Goal: Information Seeking & Learning: Check status

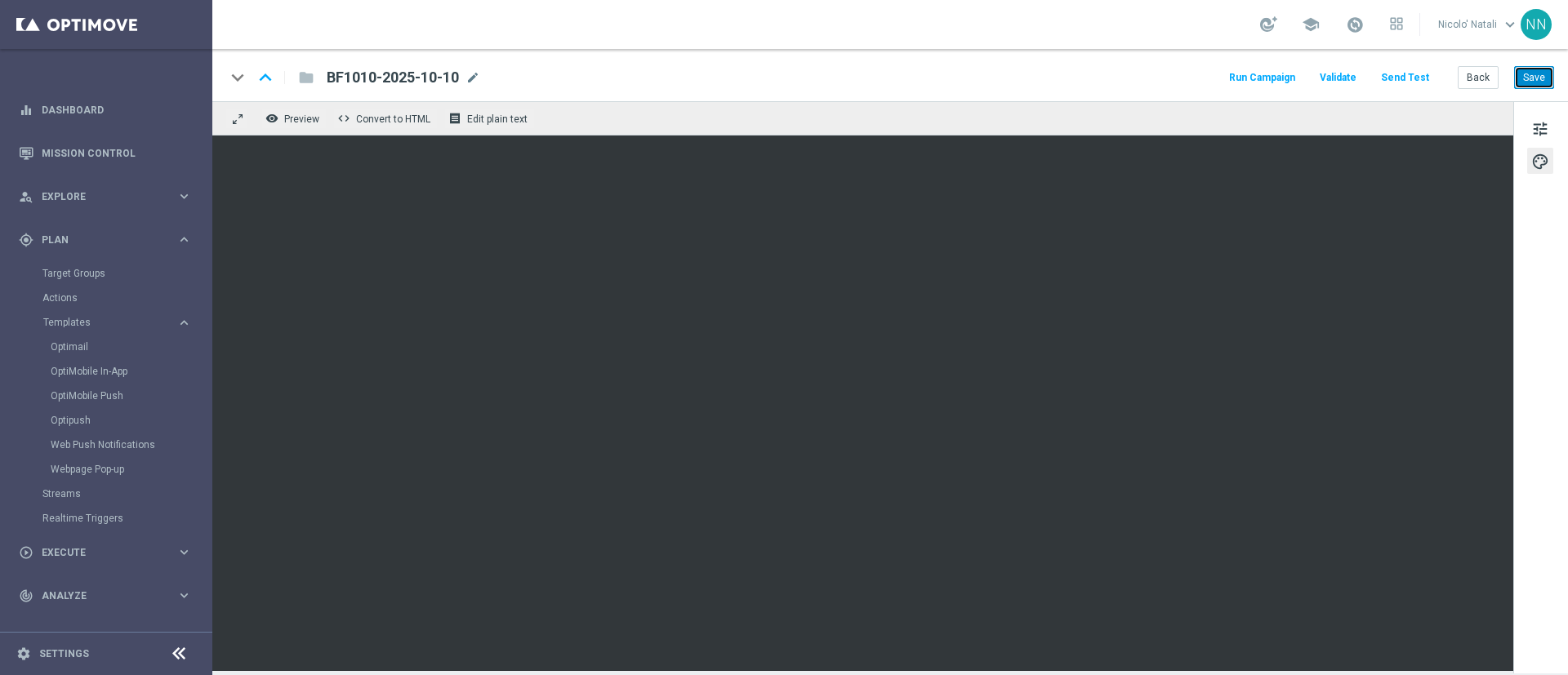
click at [1522, 73] on button "Save" at bounding box center [1534, 78] width 40 height 23
click at [1549, 88] on button "Save" at bounding box center [1534, 78] width 40 height 23
click at [563, 78] on span "mode_edit" at bounding box center [564, 78] width 15 height 15
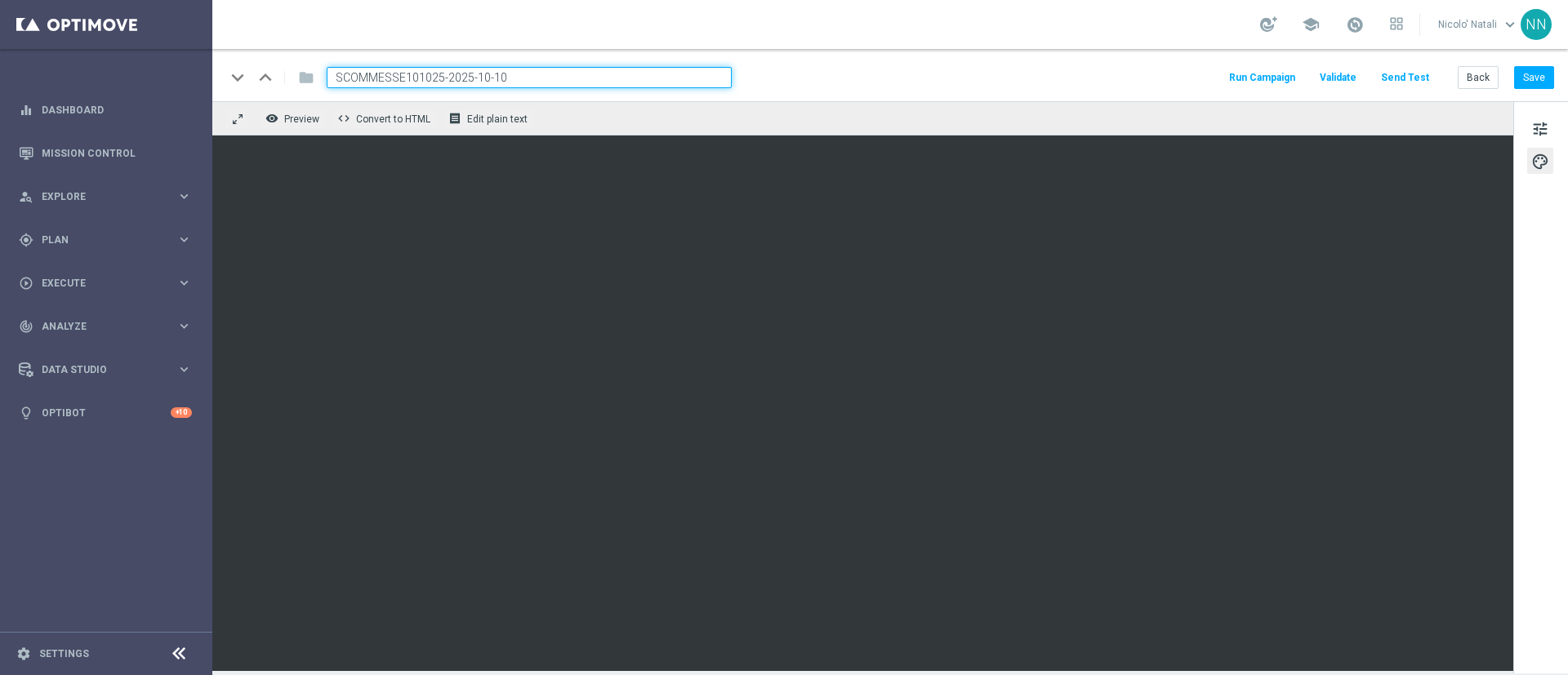
click at [563, 78] on input "SCOMMESSE101025-2025-10-10" at bounding box center [529, 78] width 405 height 21
click at [1538, 125] on span "tune" at bounding box center [1541, 129] width 18 height 21
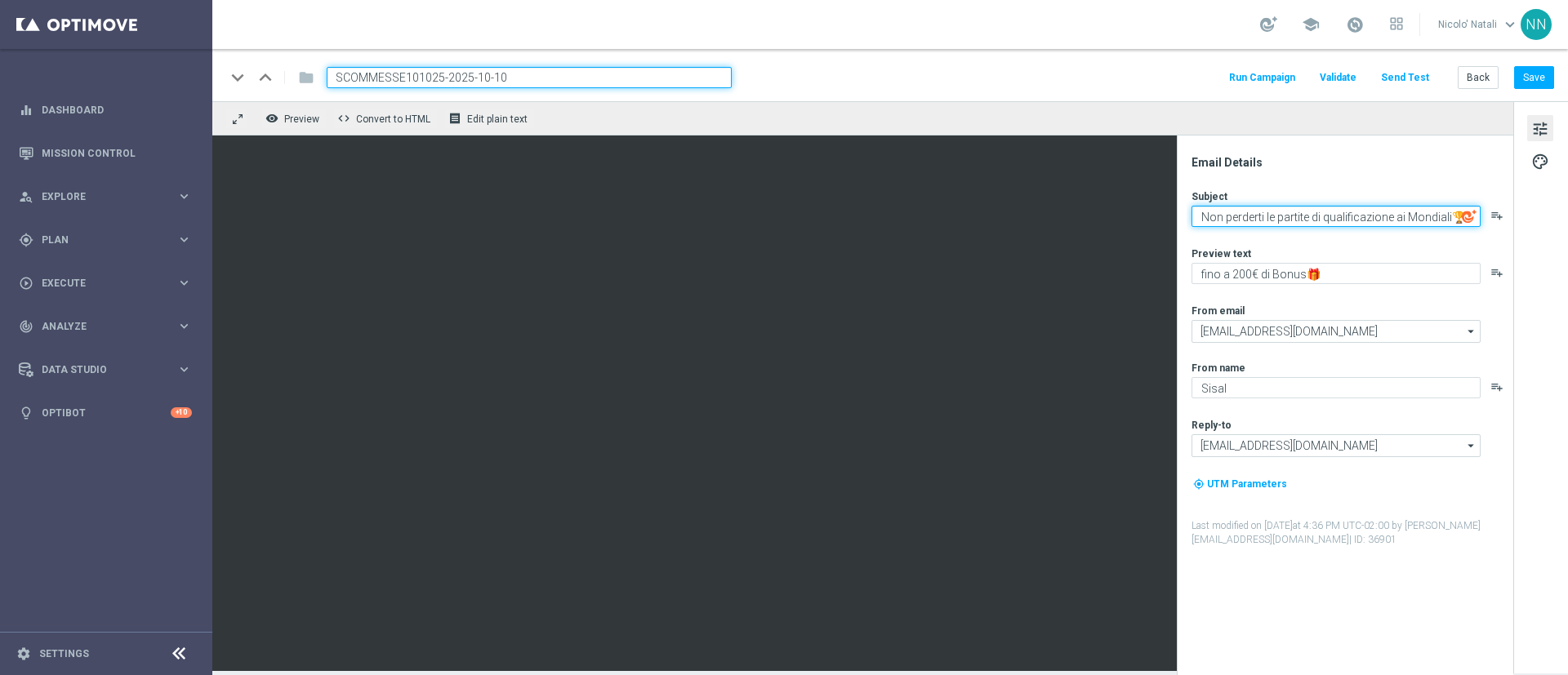
click at [1340, 206] on textarea "Non perderti le partite di qualificazione ai Mondiali🏆" at bounding box center [1336, 216] width 289 height 21
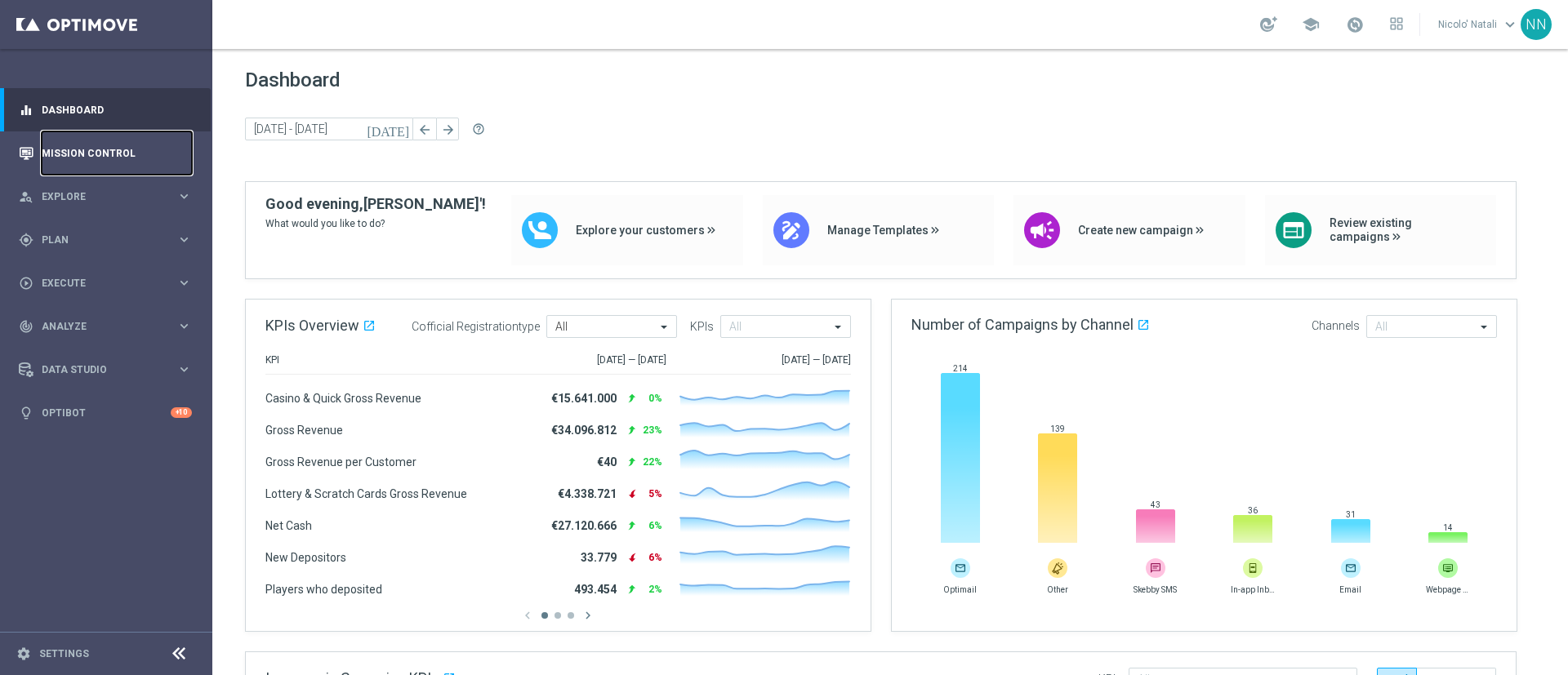
click at [71, 148] on link "Mission Control" at bounding box center [117, 153] width 150 height 43
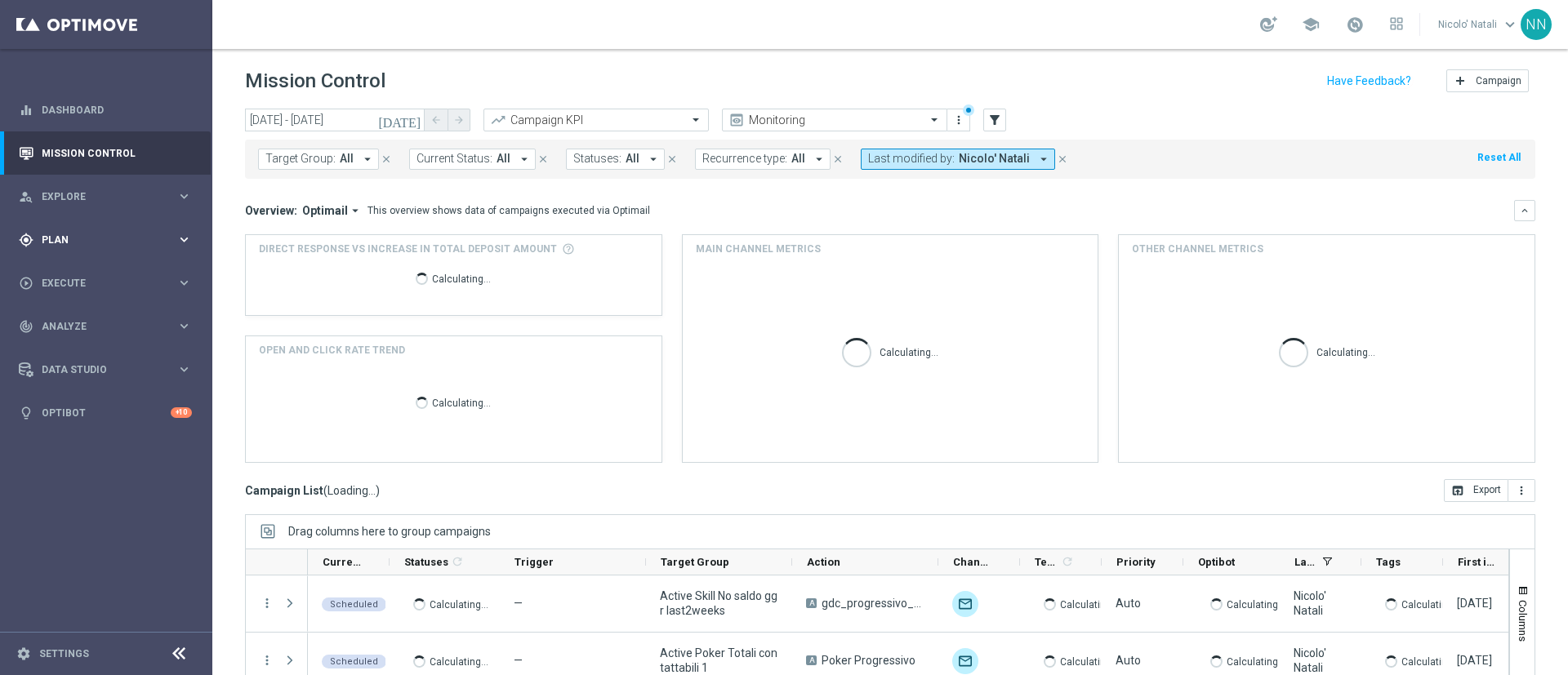
click at [60, 236] on span "Plan" at bounding box center [109, 239] width 135 height 10
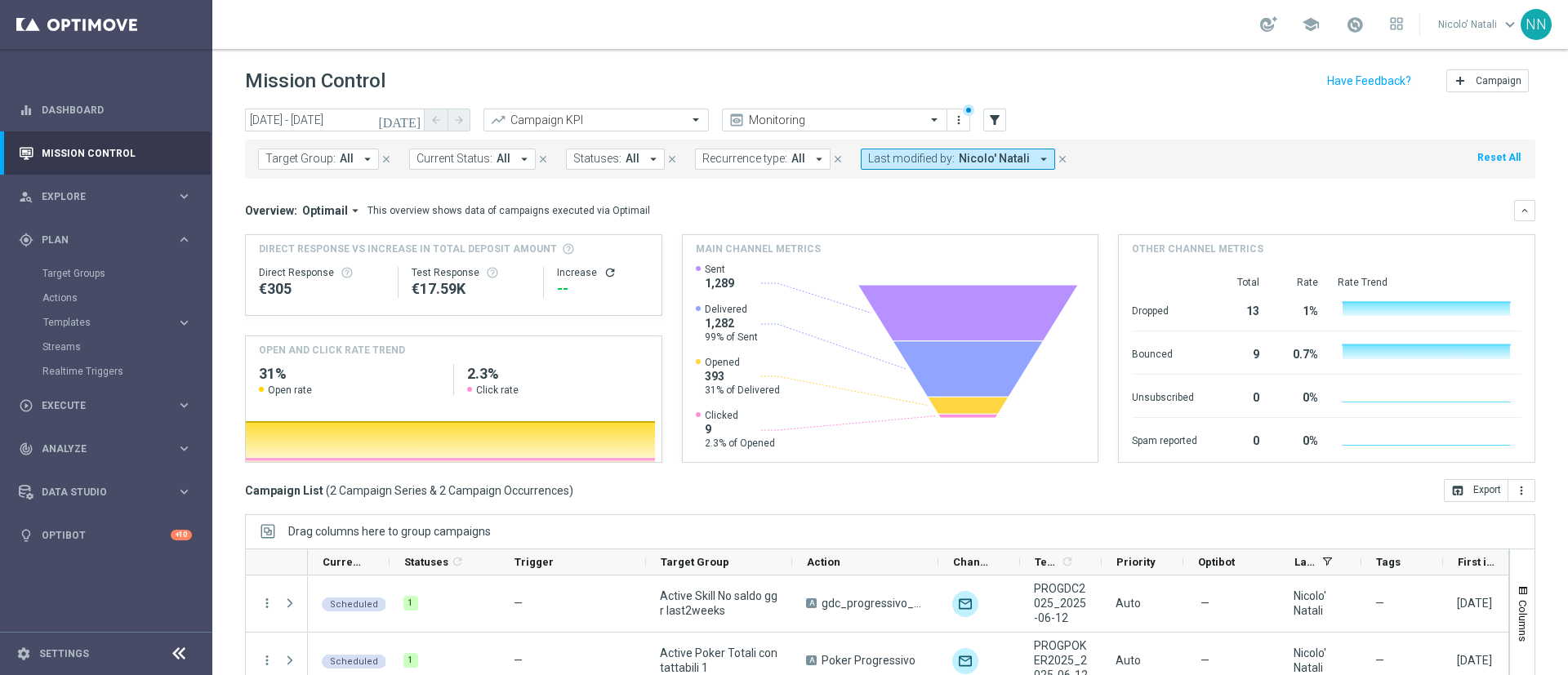
click at [64, 312] on accordion "Templates keyboard_arrow_right Optimail OptiMobile In-App OptiMobile Push Optip…" at bounding box center [126, 323] width 169 height 25
click at [64, 314] on accordion "Templates keyboard_arrow_right Optimail OptiMobile In-App OptiMobile Push Optip…" at bounding box center [126, 323] width 169 height 25
click at [64, 316] on button "Templates keyboard_arrow_right" at bounding box center [117, 322] width 150 height 13
click at [68, 343] on link "Optimail" at bounding box center [109, 347] width 119 height 13
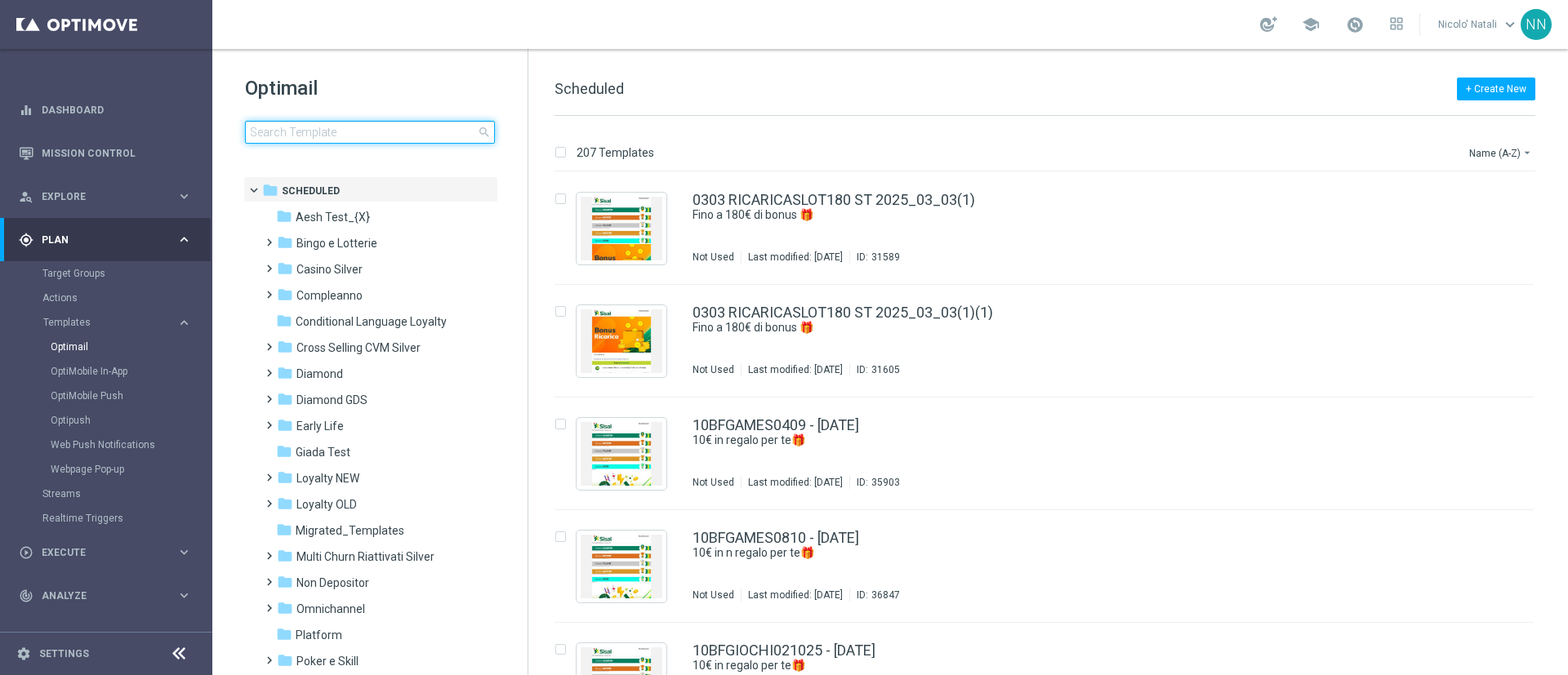
click at [389, 131] on input at bounding box center [370, 132] width 250 height 23
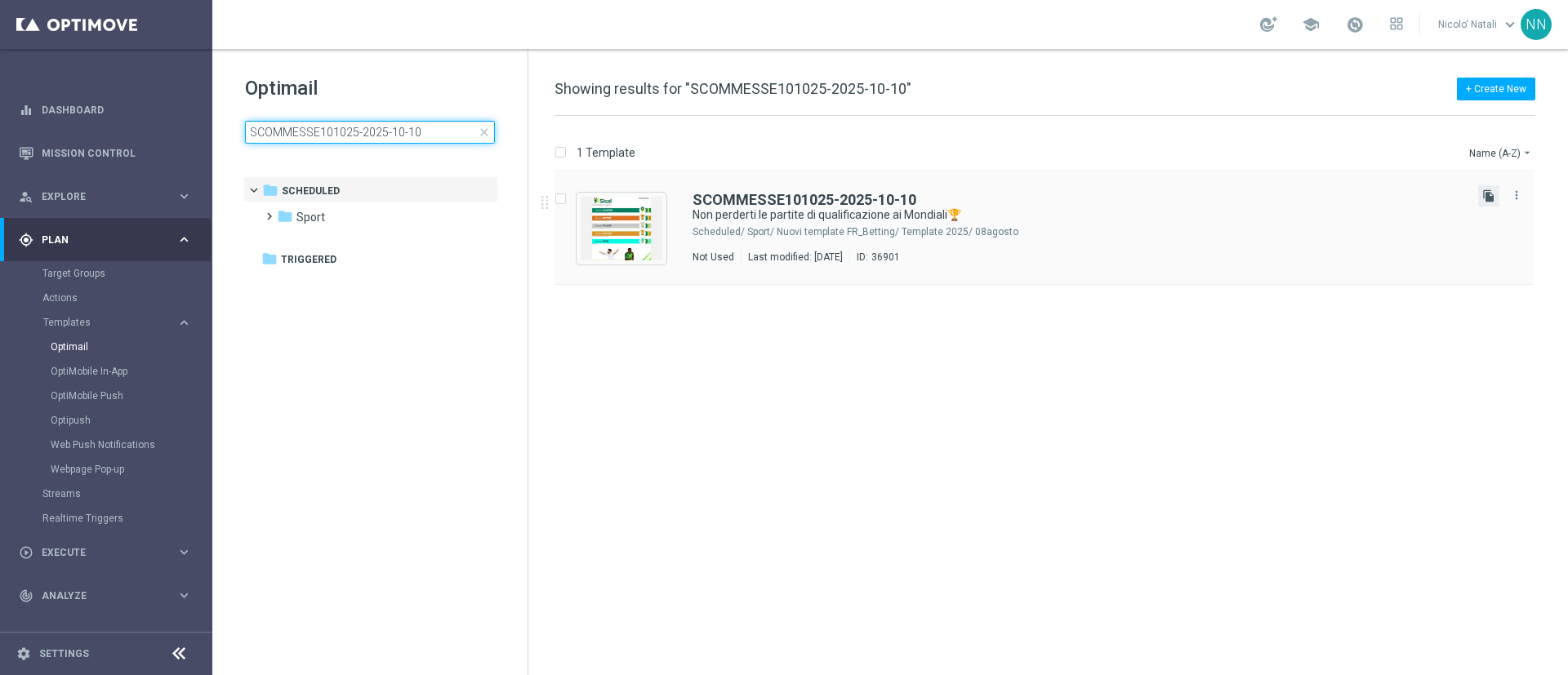
type input "SCOMMESSE101025-2025-10-10"
click at [1496, 196] on button "file_copy" at bounding box center [1489, 196] width 21 height 21
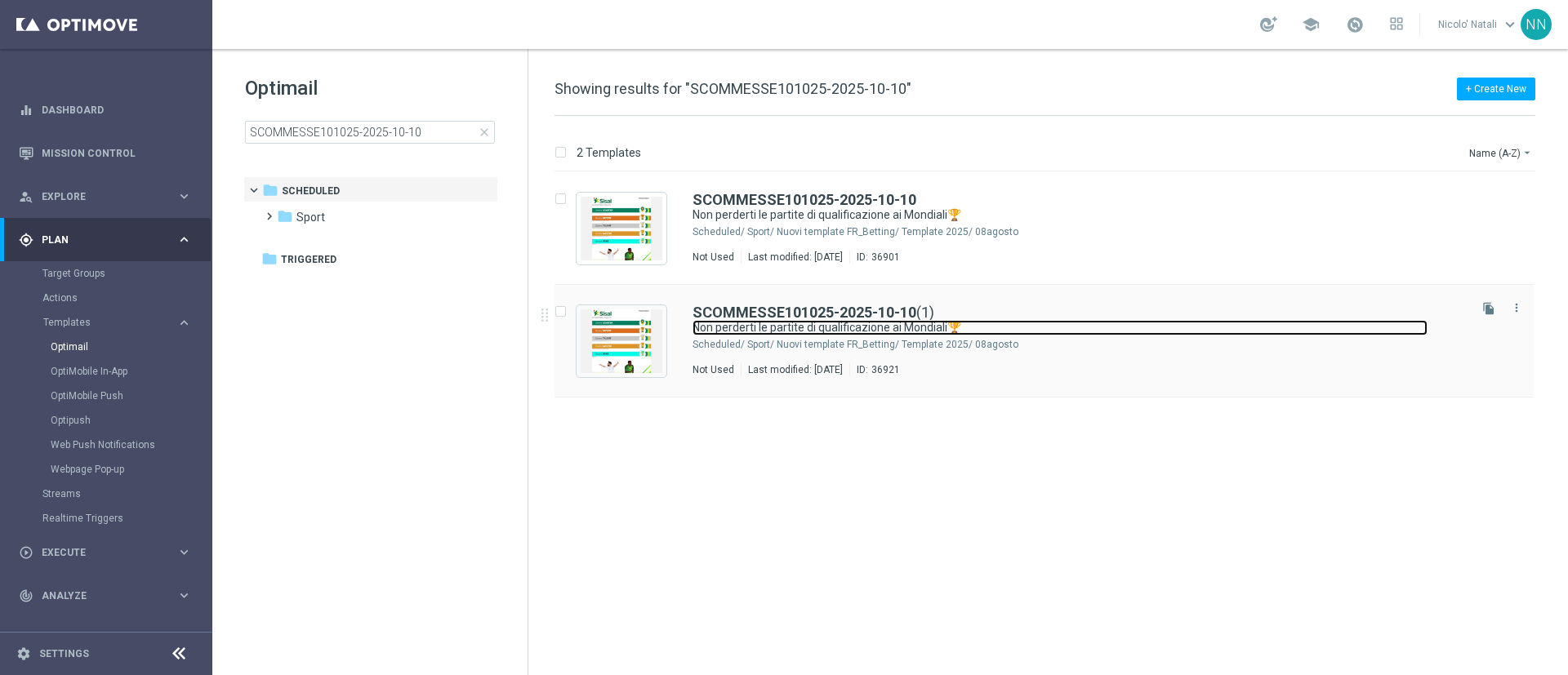
click at [1184, 330] on link "Non perderti le partite di qualificazione ai Mondiali🏆" at bounding box center [1059, 328] width 735 height 16
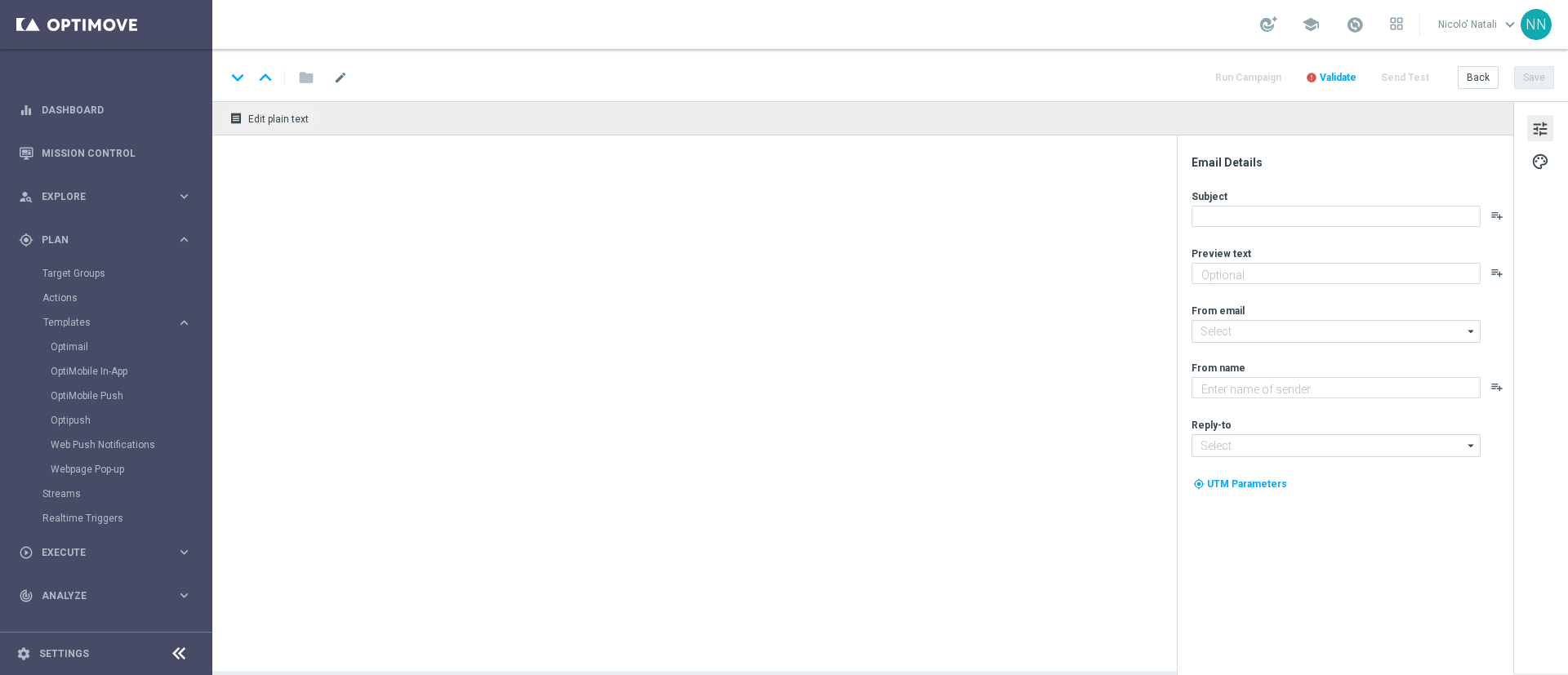
type textarea "fino a 200€ di Bonus🎁"
type textarea "Sisal"
type input "newsletter@comunicazioni.sisal.it"
type input "info@sisal.it"
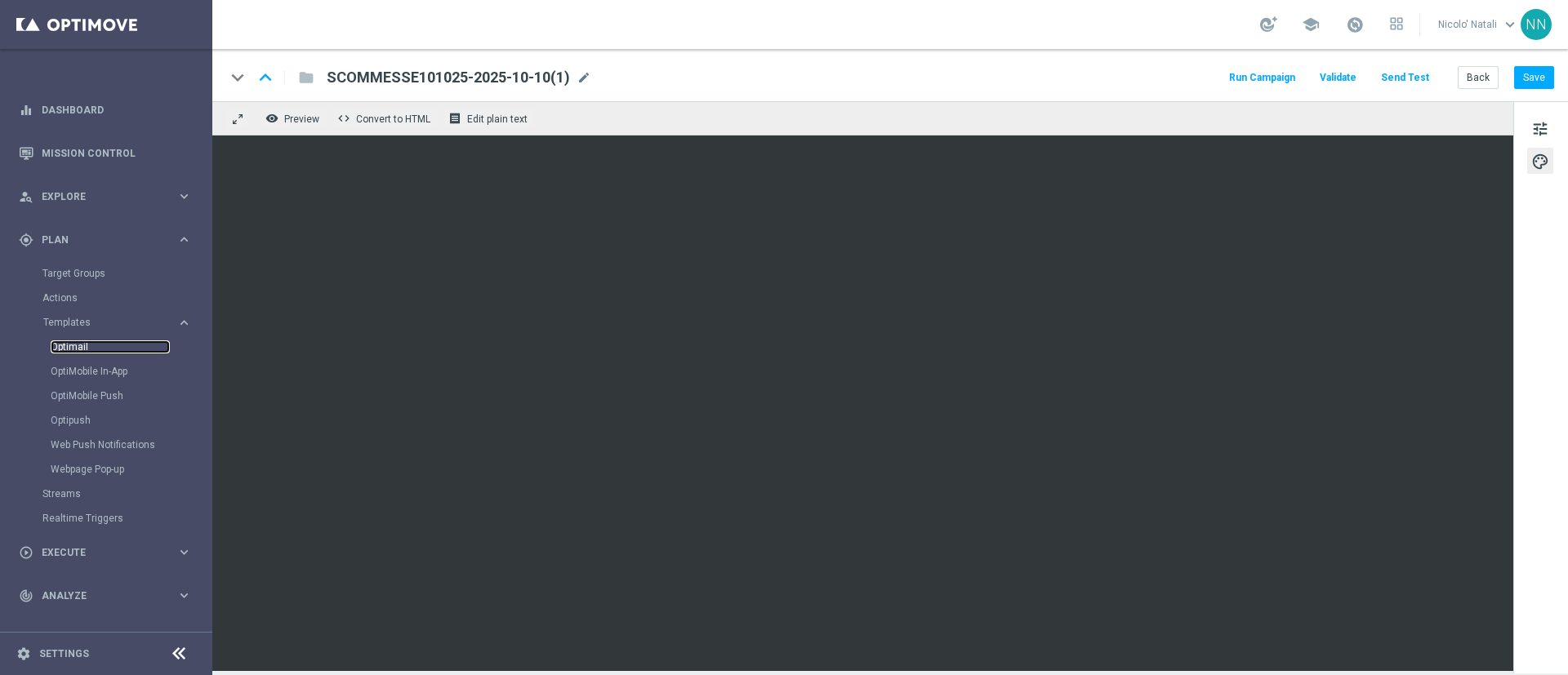
click at [90, 351] on link "Optimail" at bounding box center [109, 347] width 119 height 13
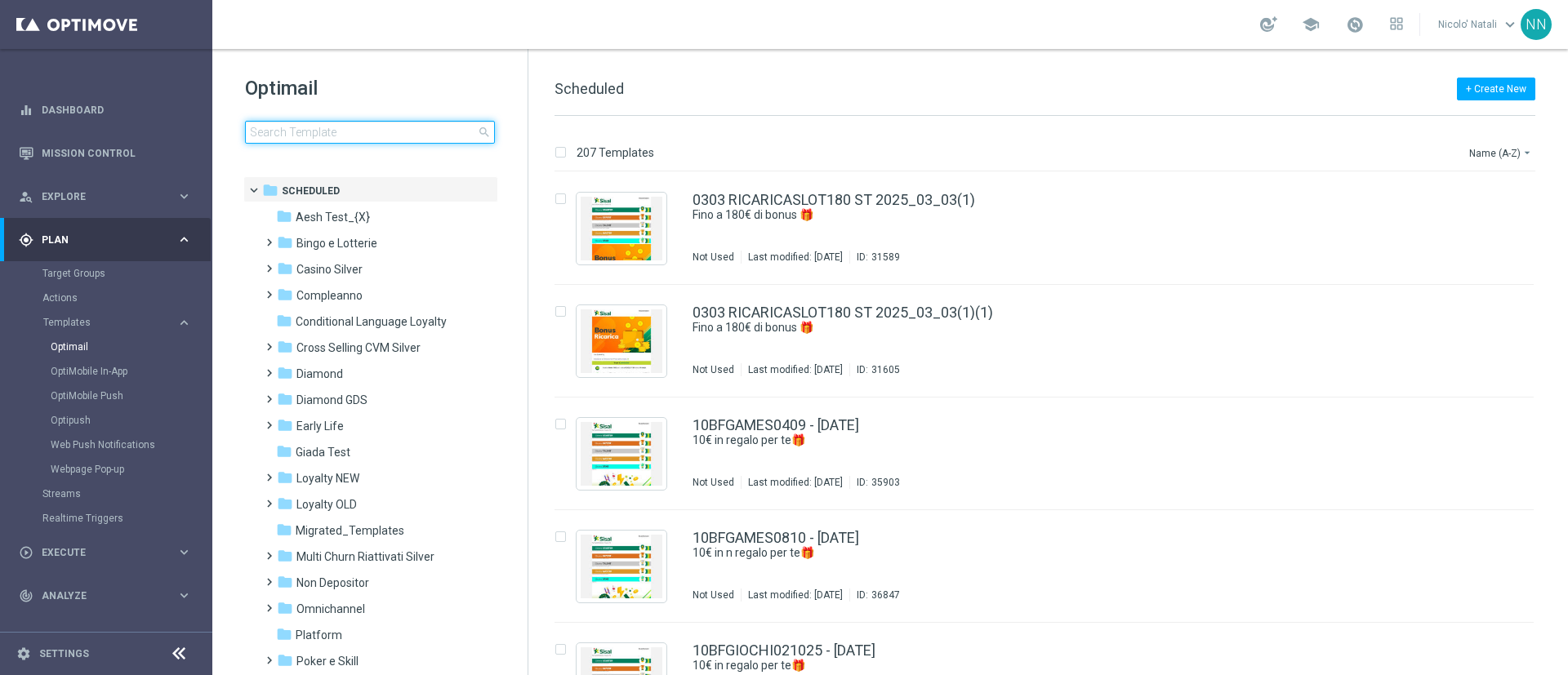
click at [322, 133] on input at bounding box center [370, 132] width 250 height 23
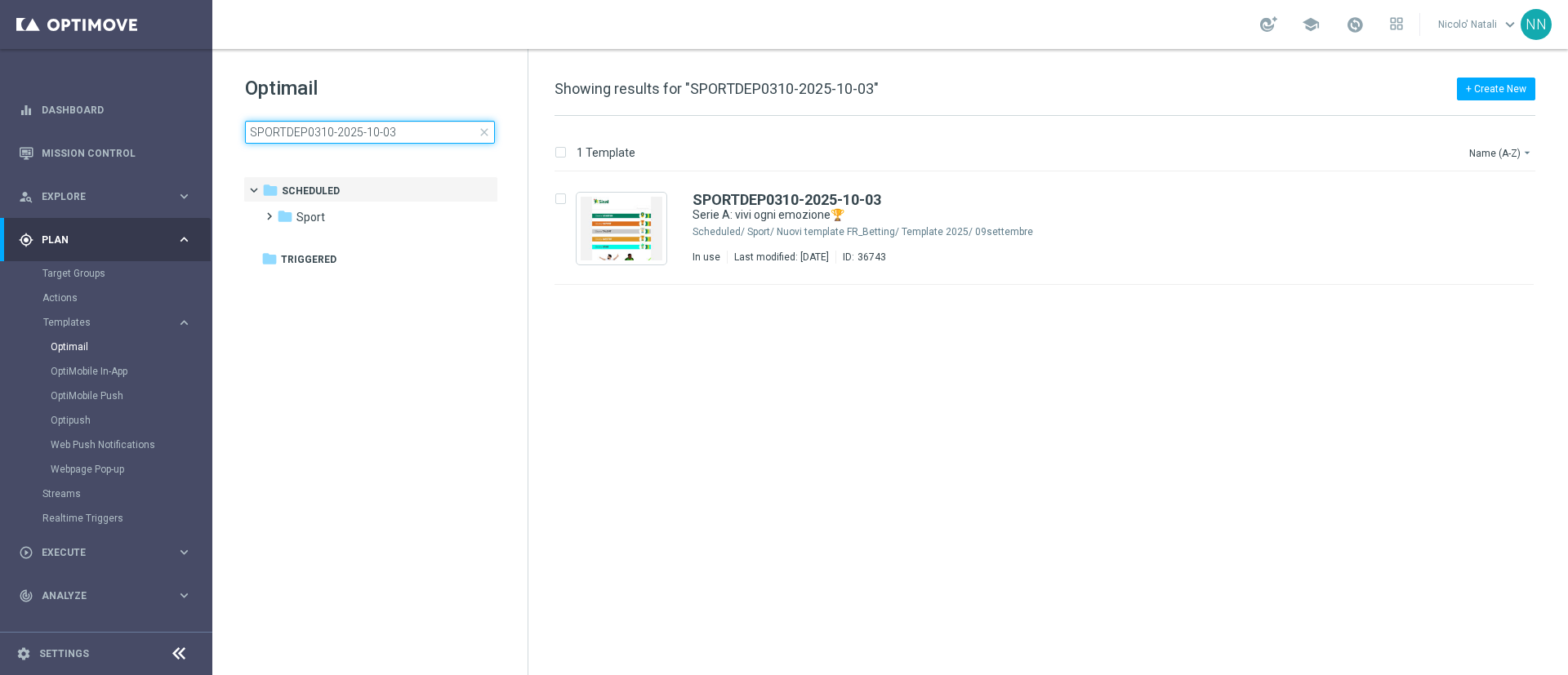
type input "SPORTDEP0310-2025-10-03"
click at [946, 237] on div "Sport/ Nuovi template FR_Betting/ Template 2025/ 09settembre" at bounding box center [1105, 231] width 718 height 13
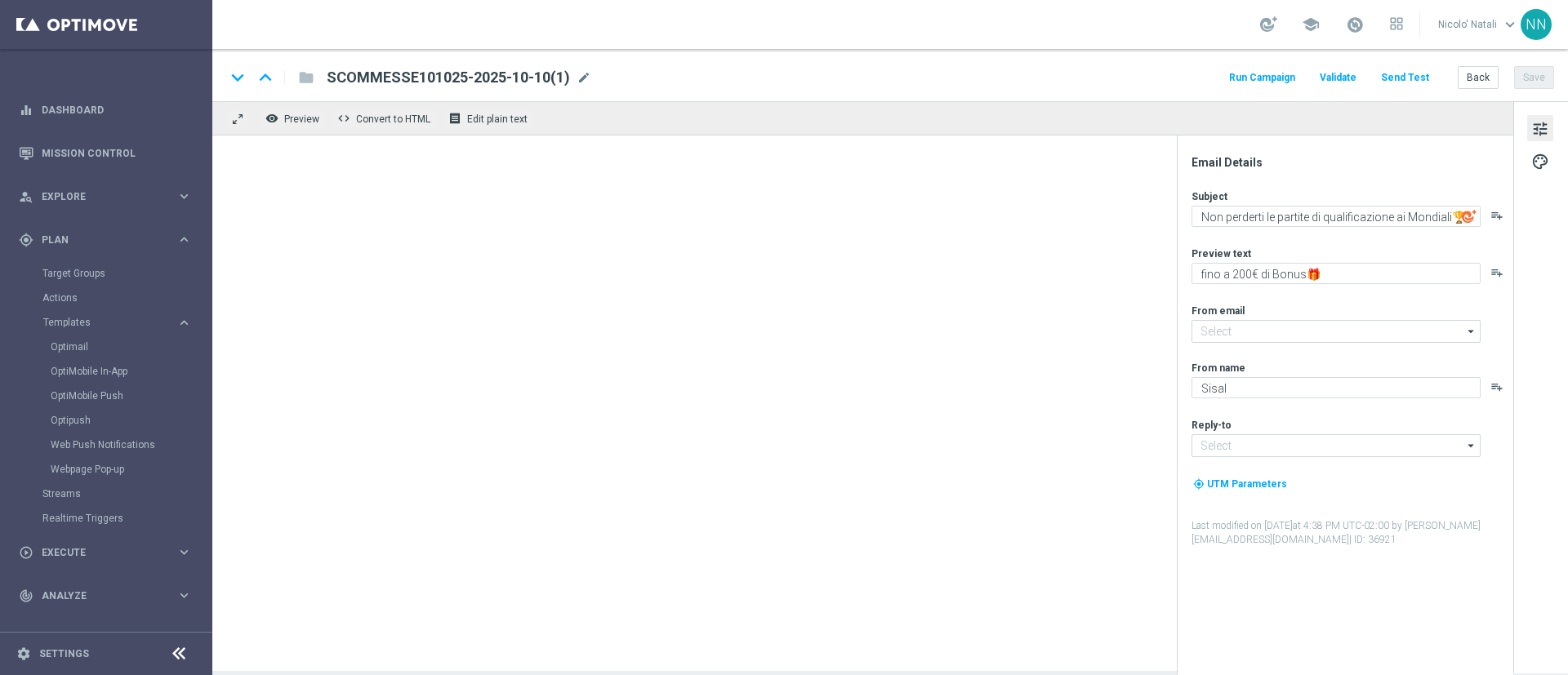
type input "newsletter@comunicazioni.sisal.it"
type input "info@sisal.it"
type textarea "Serie A: vivi ogni emozione🏆"
type textarea "Scopri la promozione🎁"
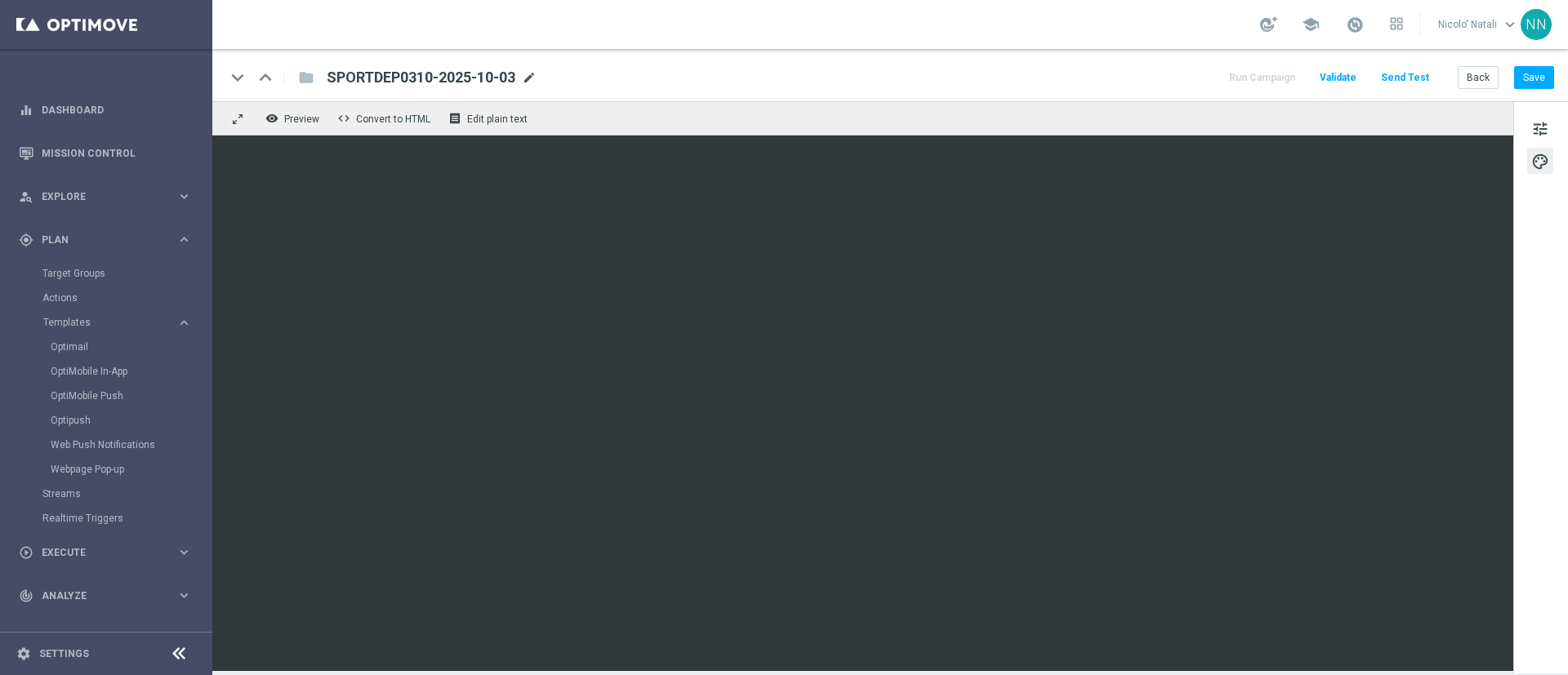
click at [537, 71] on span "mode_edit" at bounding box center [529, 78] width 15 height 15
click at [0, 0] on input "SPORTDEP0310-2025-10-03" at bounding box center [0, 0] width 0 height 0
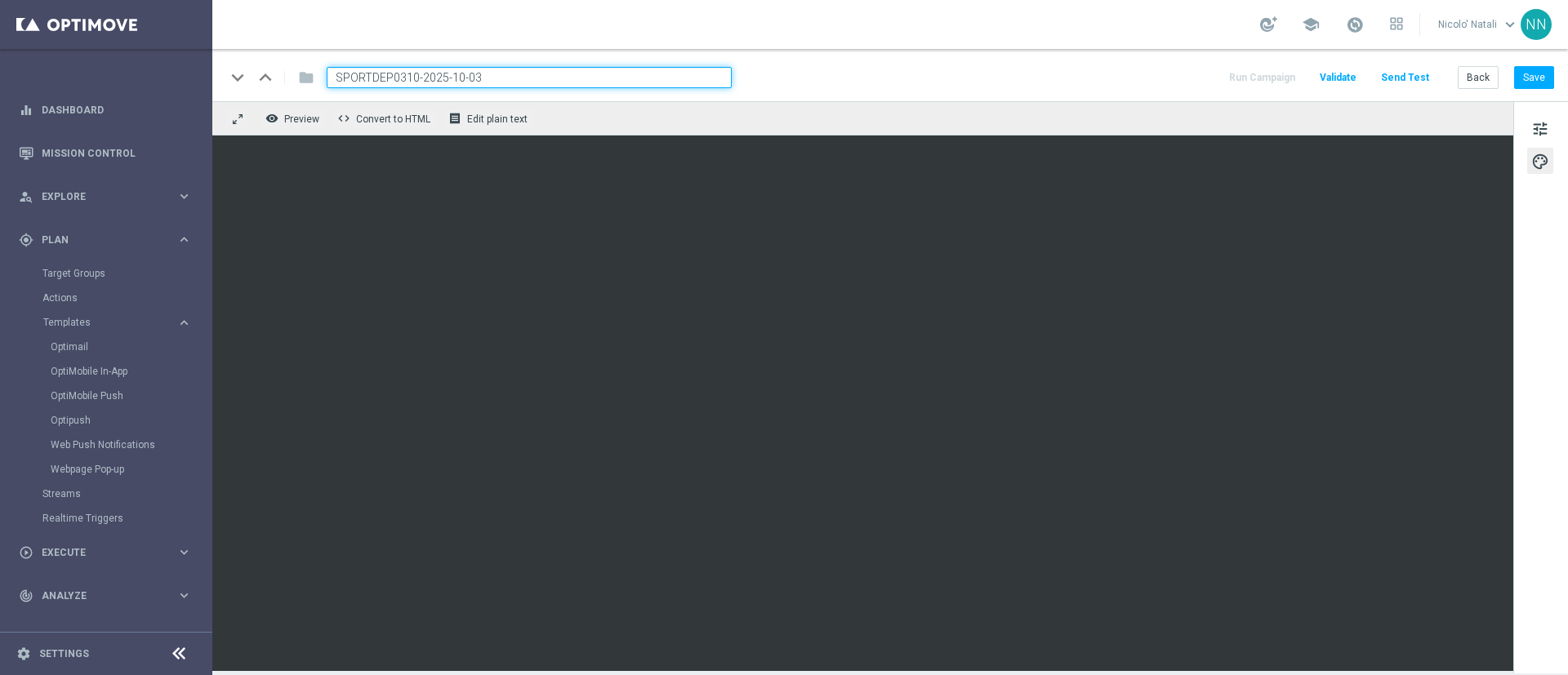
click at [538, 71] on input "SPORTDEP0310-2025-10-03" at bounding box center [529, 78] width 405 height 21
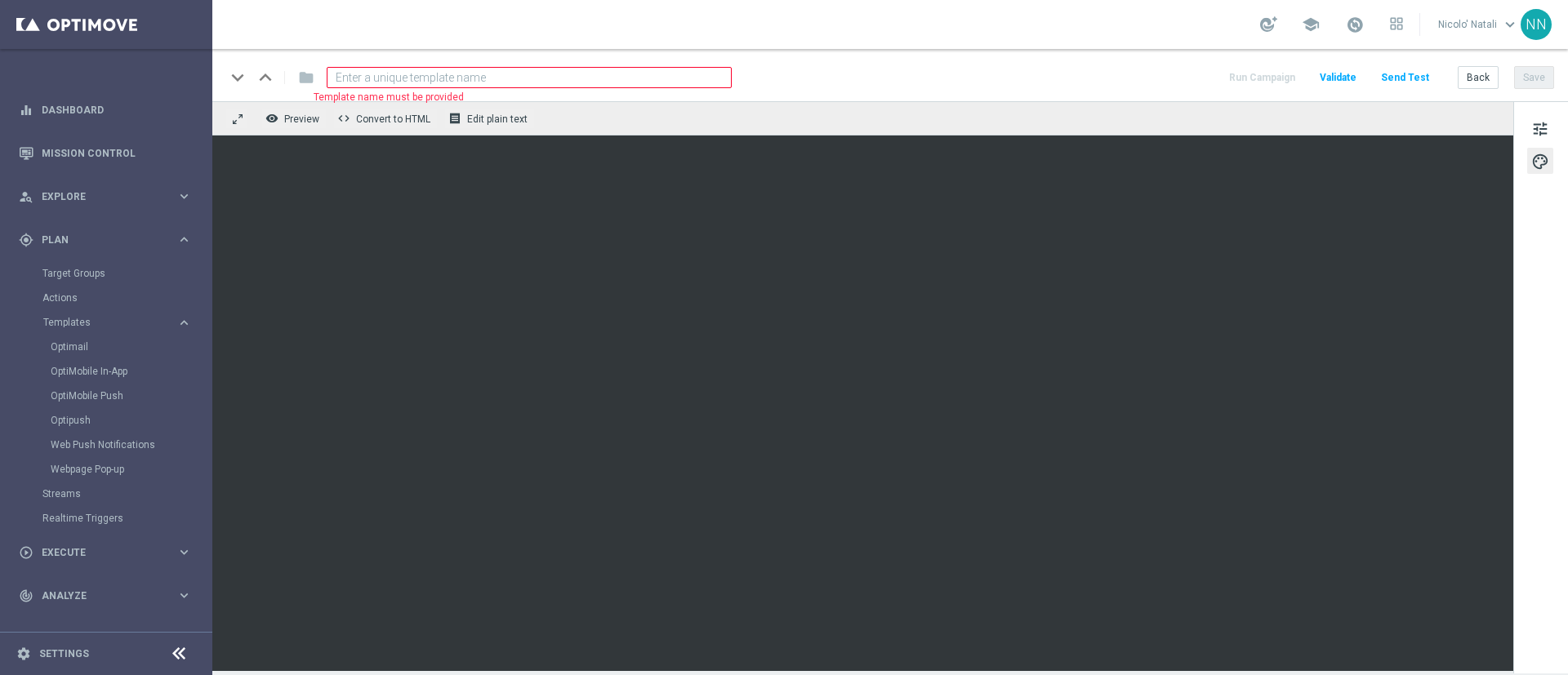
paste input "SCOMMESSEDEP1010-2025-10-10"
type input "SCOMMESSEDEP1010-2025-10-10"
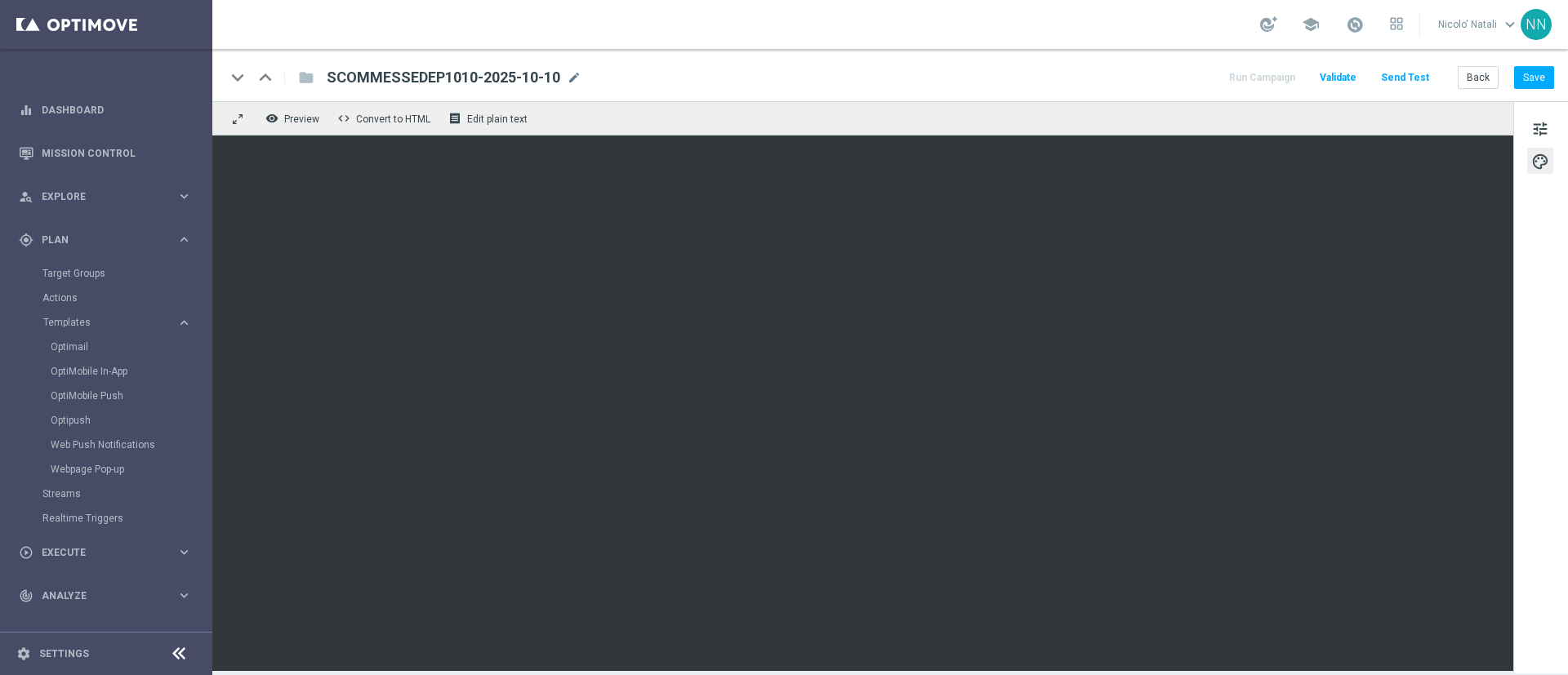
click at [1542, 141] on div "tune palette" at bounding box center [1541, 387] width 55 height 572
click at [1541, 135] on span "tune" at bounding box center [1541, 129] width 18 height 21
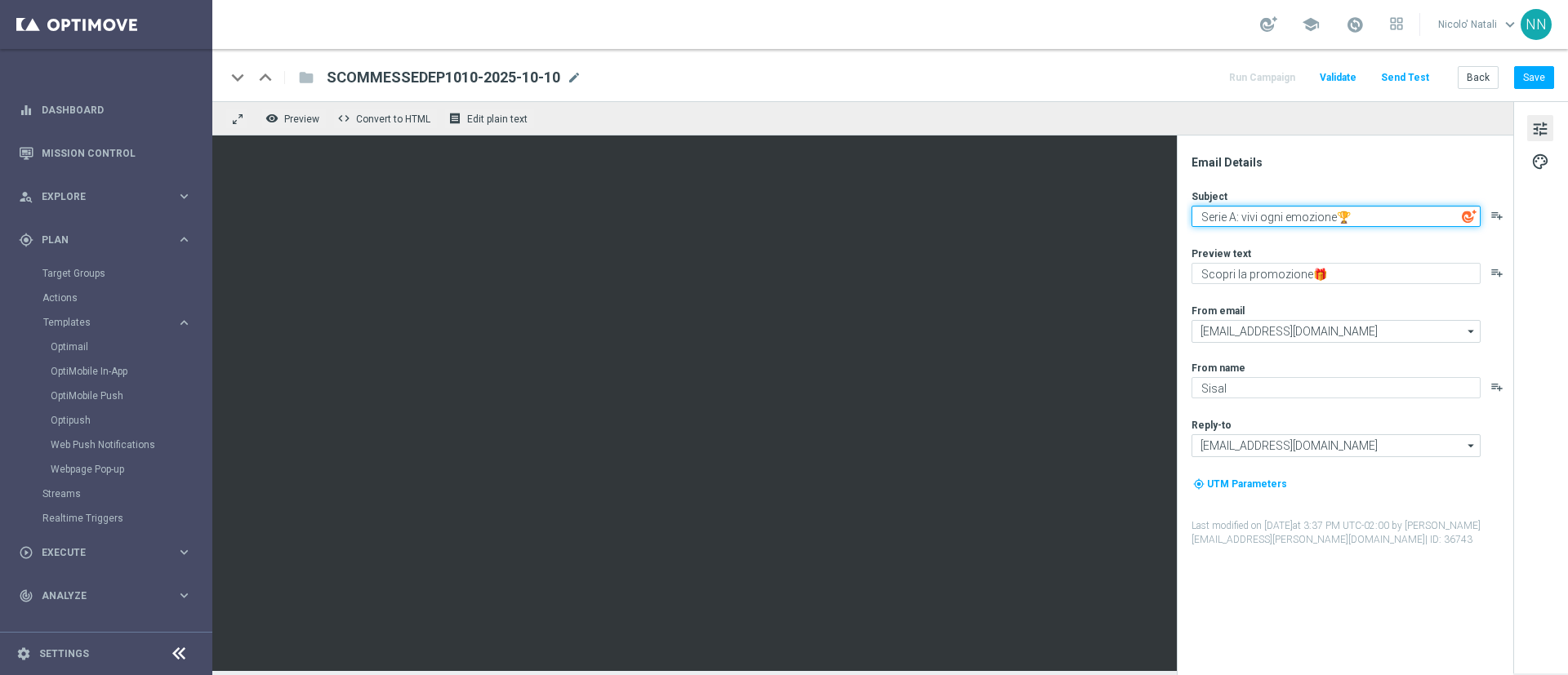
click at [1273, 215] on textarea "Serie A: vivi ogni emozione🏆" at bounding box center [1336, 216] width 289 height 21
paste textarea "Non perderti le partite di qualificazione ai Mondiali"
type textarea "Non perderti le partite di qualificazione ai Mondiali🏆"
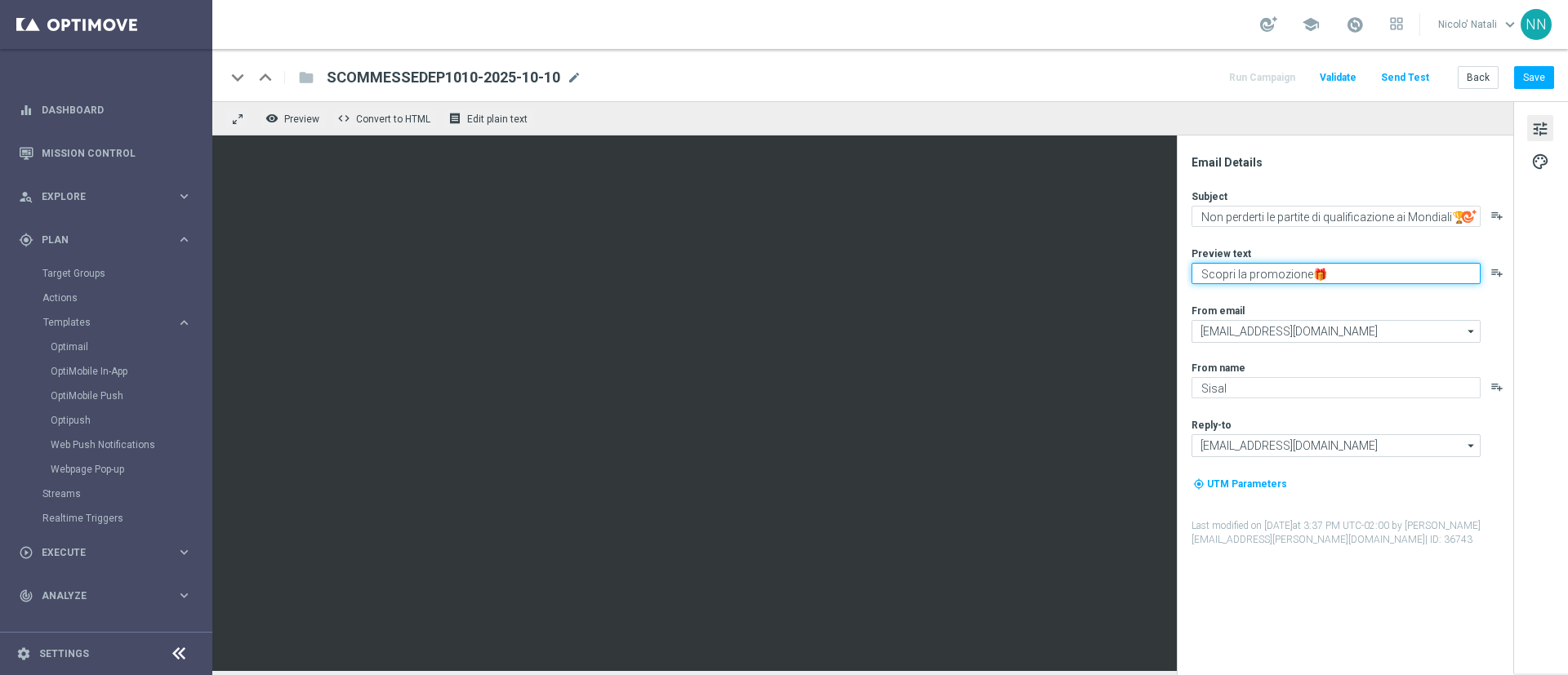
click at [1274, 266] on textarea "Scopri la promozione🎁" at bounding box center [1336, 274] width 289 height 21
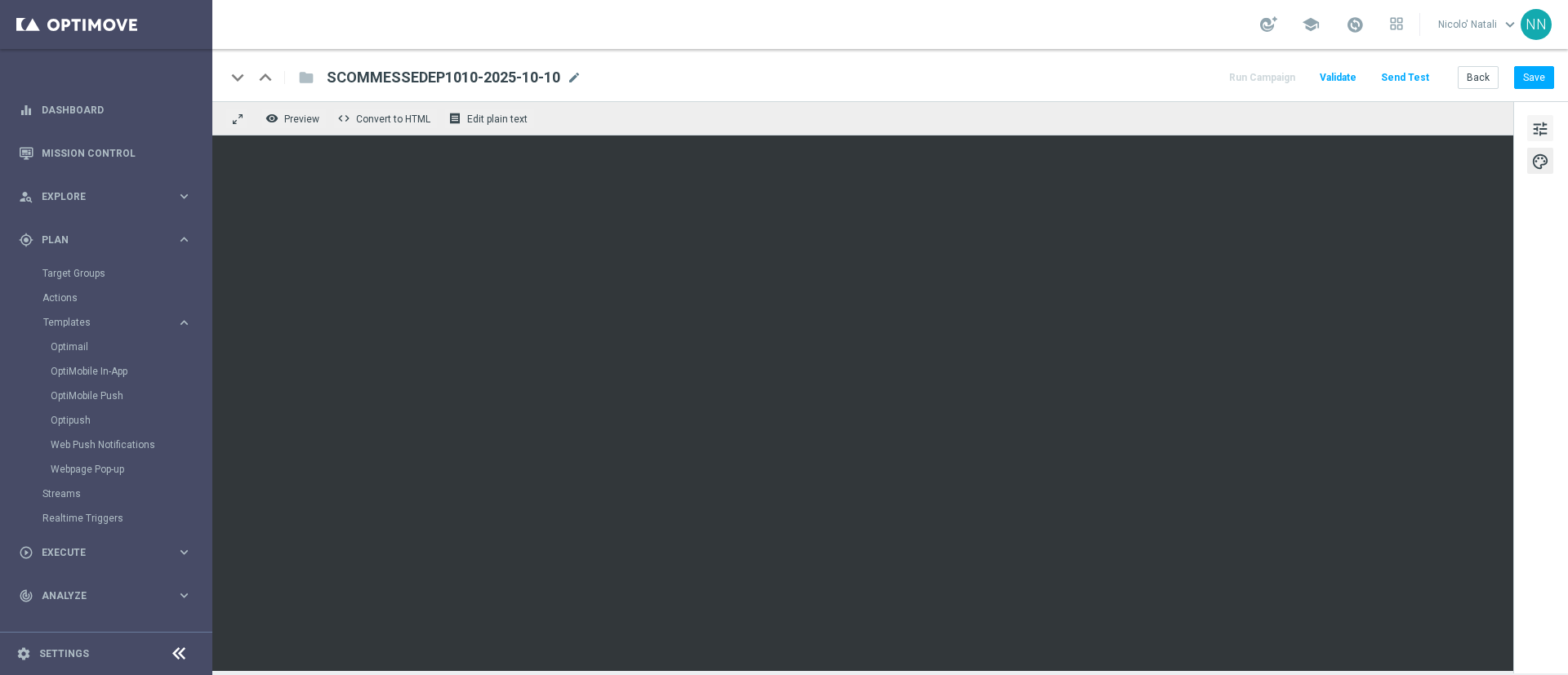
click at [1549, 124] on span "tune" at bounding box center [1541, 129] width 18 height 21
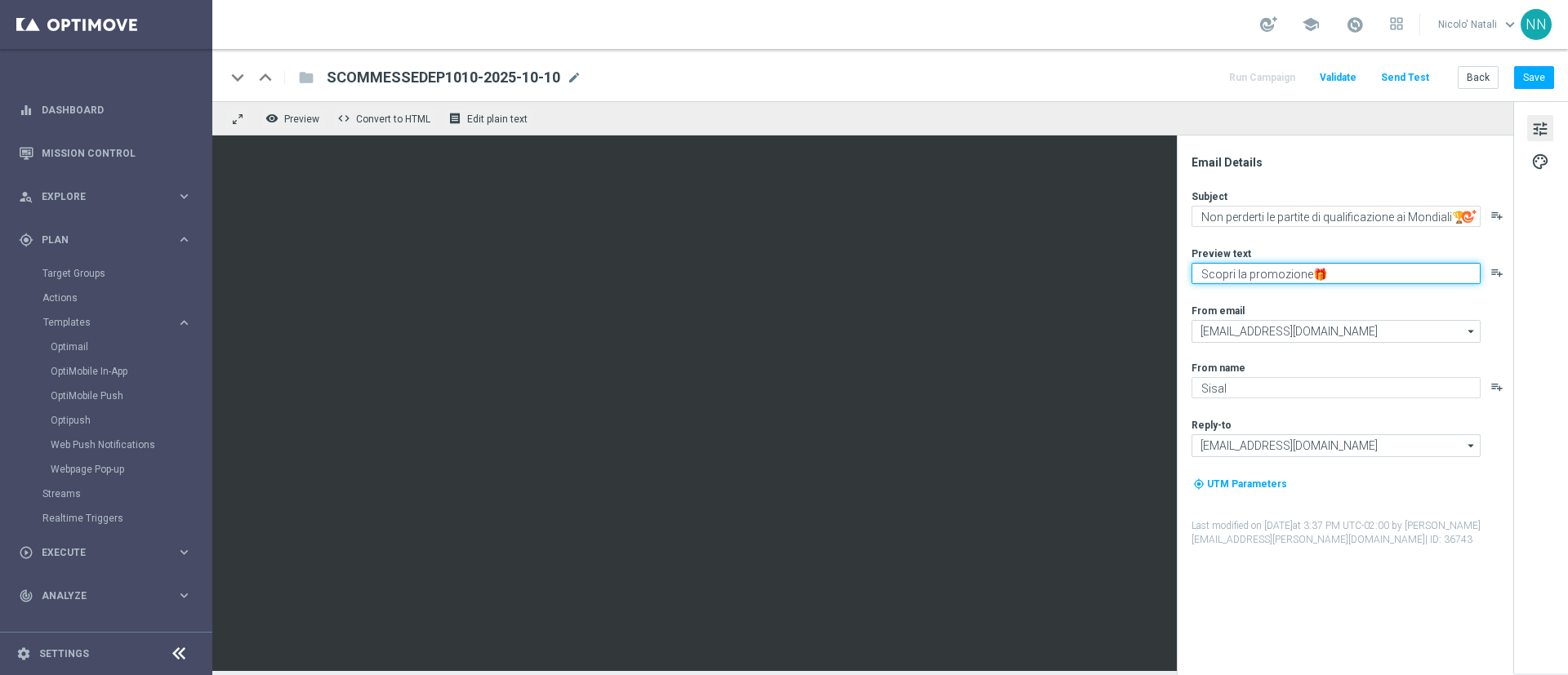
click at [1328, 273] on textarea "Scopri la promozione🎁" at bounding box center [1336, 274] width 289 height 21
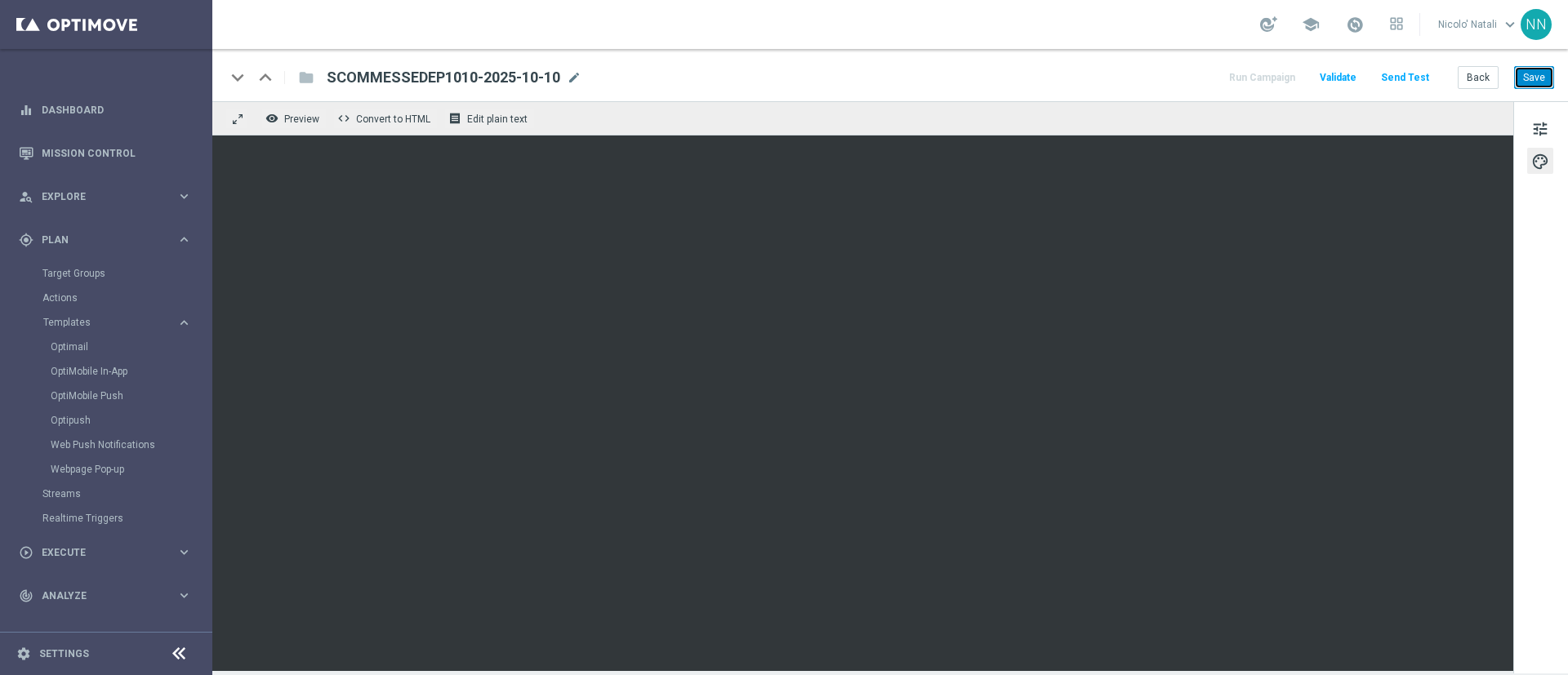
click at [1536, 79] on button "Save" at bounding box center [1534, 78] width 40 height 23
click at [1534, 83] on button "Save" at bounding box center [1534, 78] width 40 height 23
click at [1553, 128] on button "tune" at bounding box center [1541, 128] width 26 height 26
click at [1541, 81] on button "Save" at bounding box center [1534, 78] width 40 height 23
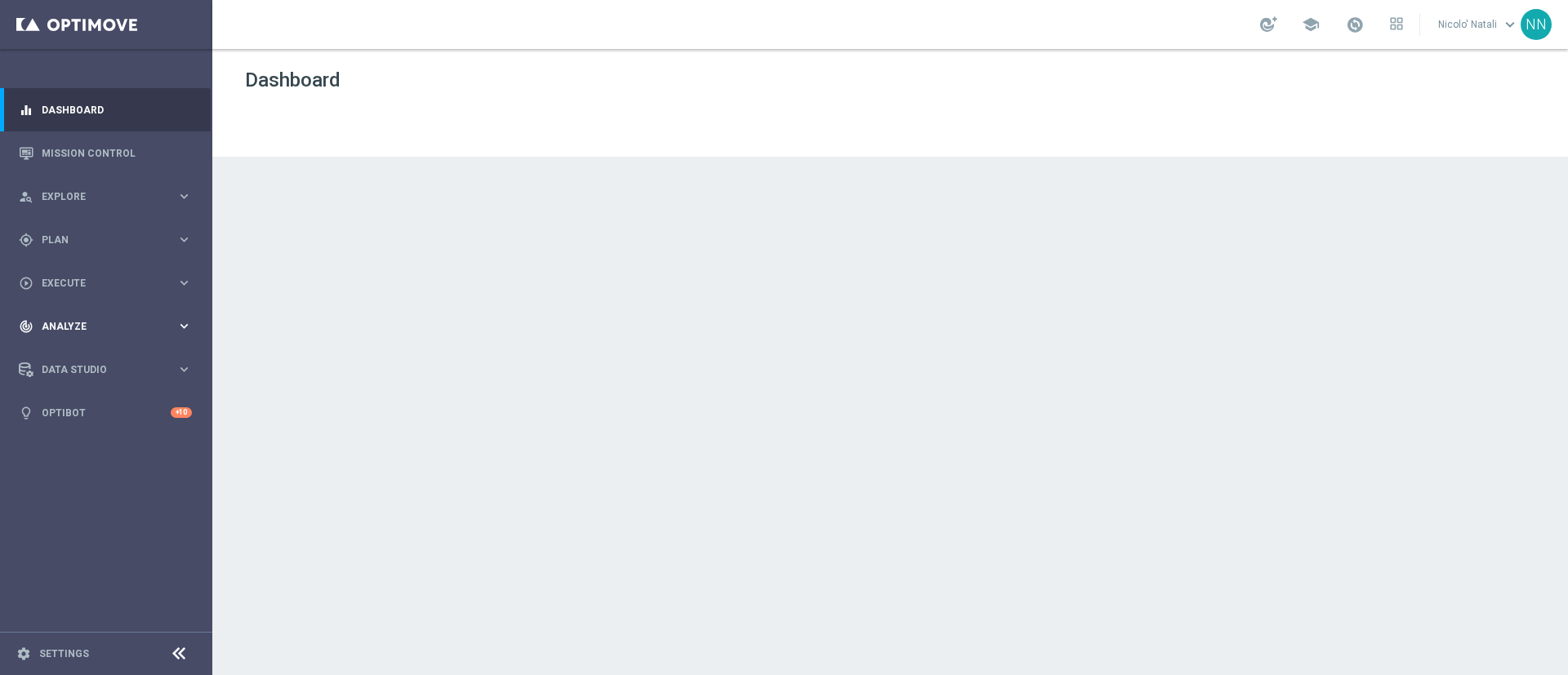
click at [85, 319] on div "track_changes Analyze" at bounding box center [97, 326] width 158 height 15
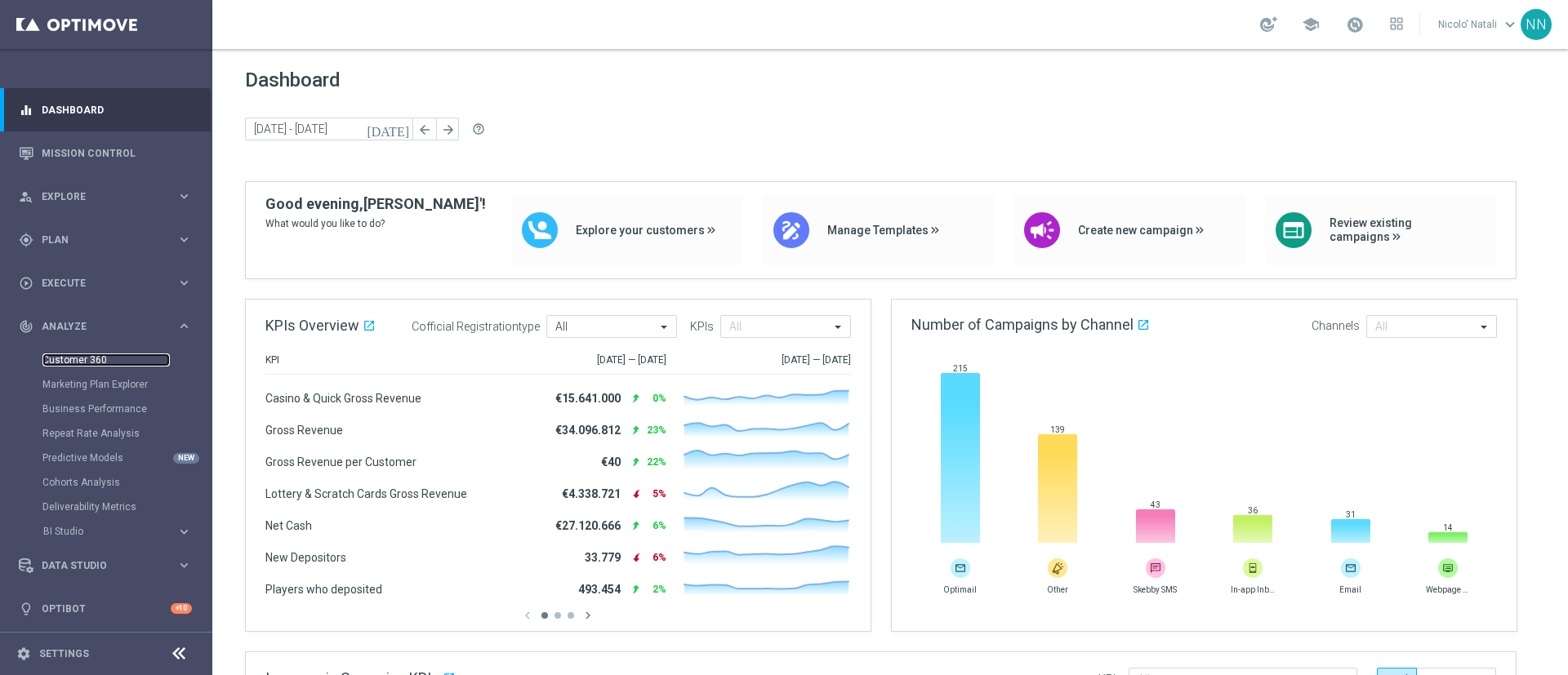
click at [93, 364] on link "Customer 360" at bounding box center [106, 360] width 127 height 13
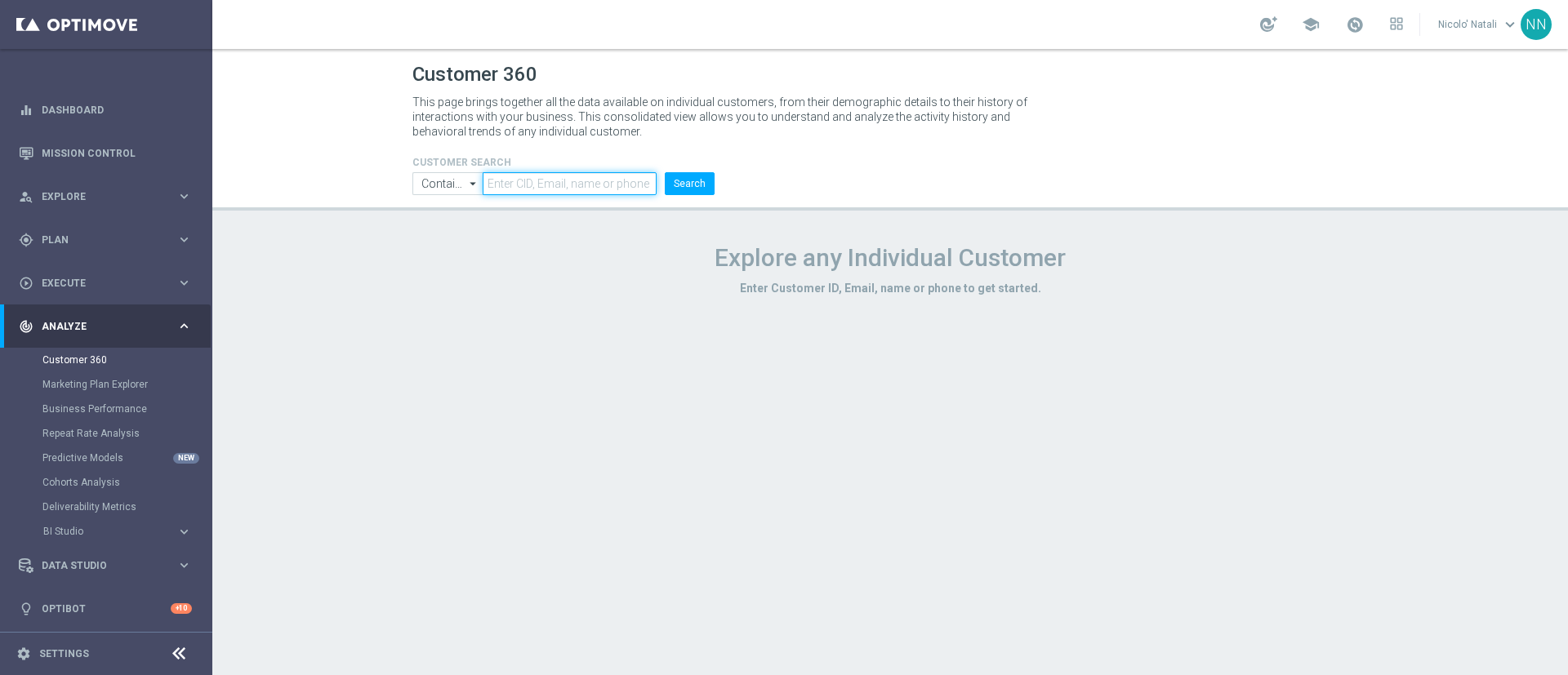
click at [519, 183] on input "text" at bounding box center [569, 184] width 174 height 23
paste input "7373403692114484"
type input "7373403692114484"
click at [690, 176] on button "Search" at bounding box center [690, 184] width 49 height 23
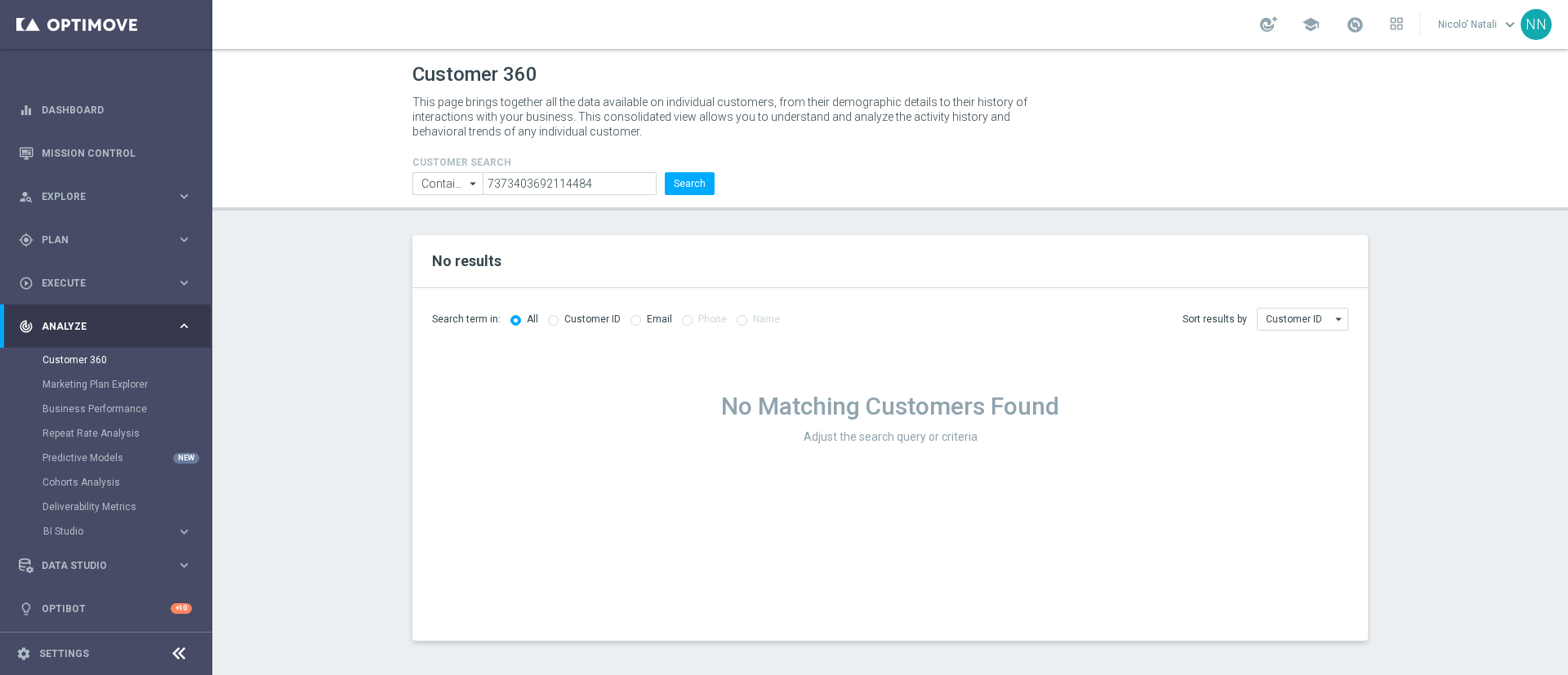
click at [564, 322] on label "Customer ID" at bounding box center [592, 319] width 57 height 12
click at [555, 320] on div "Customer ID" at bounding box center [584, 319] width 72 height 14
click at [554, 320] on input "radio" at bounding box center [554, 319] width 11 height 11
radio input "true"
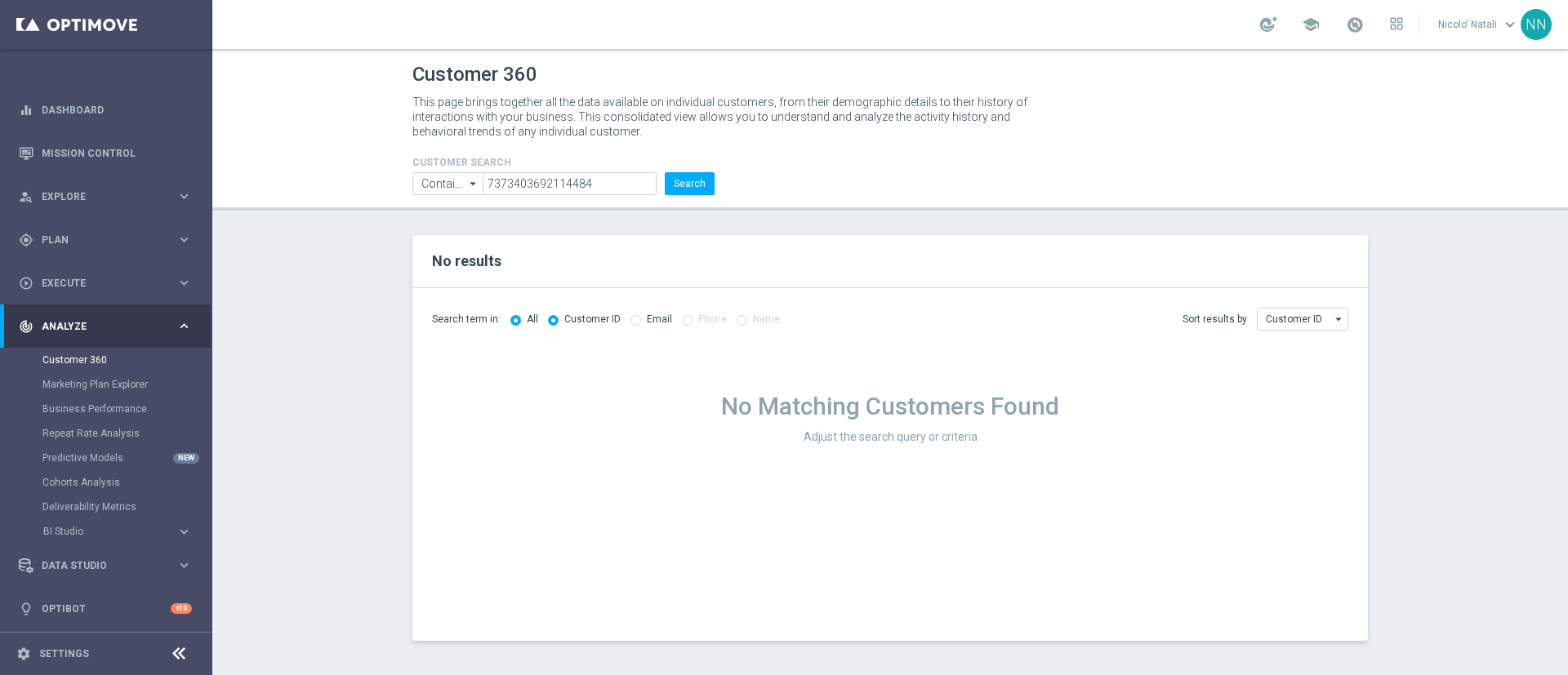
radio input "false"
click at [554, 320] on input "radio" at bounding box center [554, 319] width 11 height 11
click at [1279, 311] on input "Customer ID" at bounding box center [1303, 319] width 92 height 23
click at [1285, 337] on div "Customer ID" at bounding box center [1294, 343] width 57 height 15
type input "Customer ID"
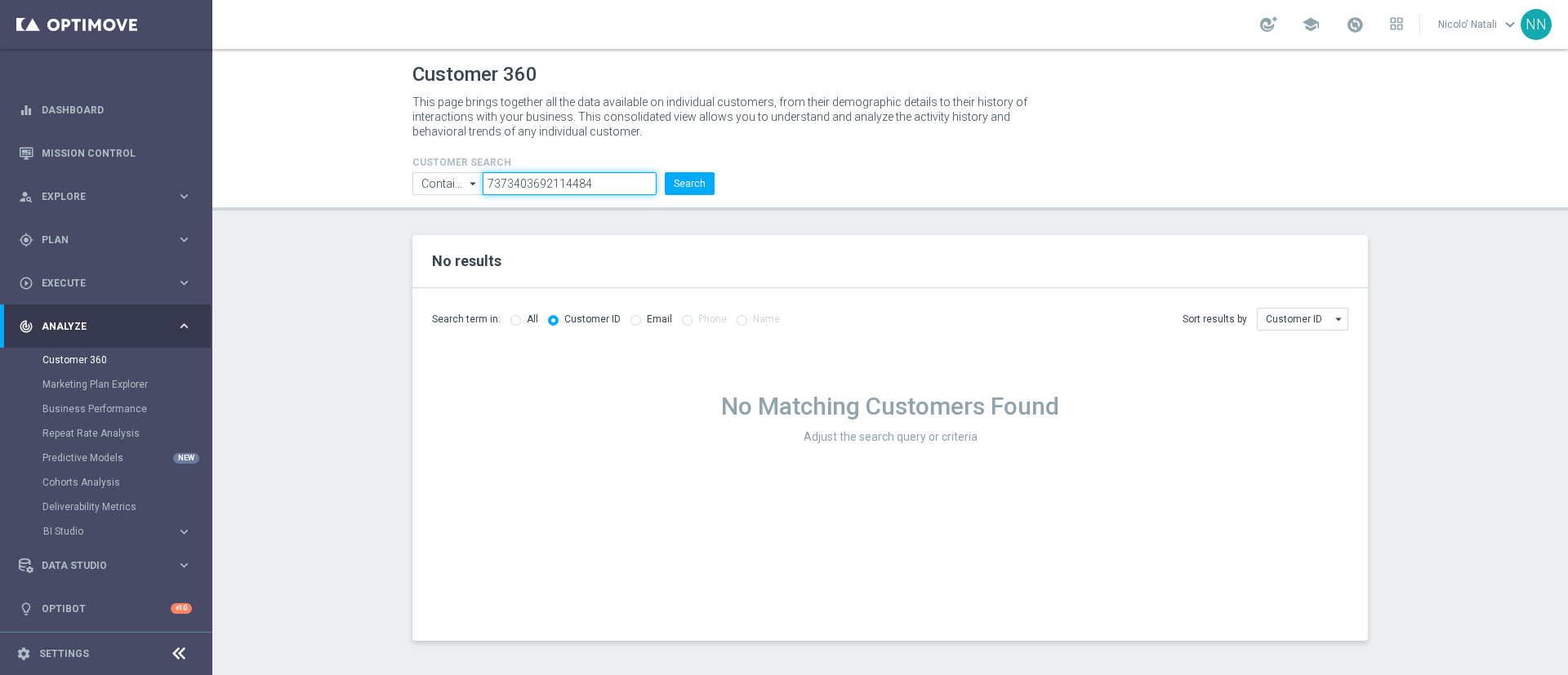
click at [590, 183] on input "7373403692114484" at bounding box center [569, 184] width 174 height 23
type input "3147820"
click at [701, 182] on button "Search" at bounding box center [690, 184] width 49 height 23
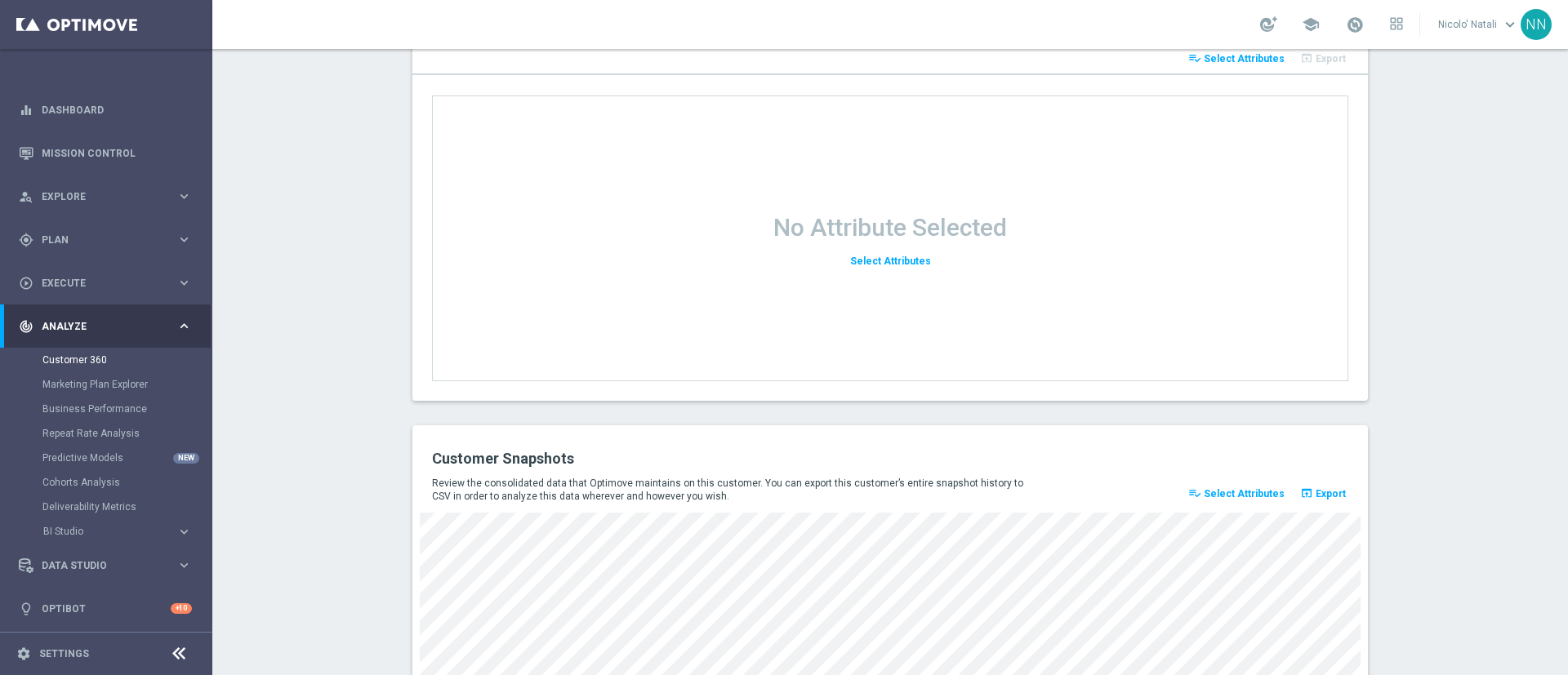
scroll to position [2163, 0]
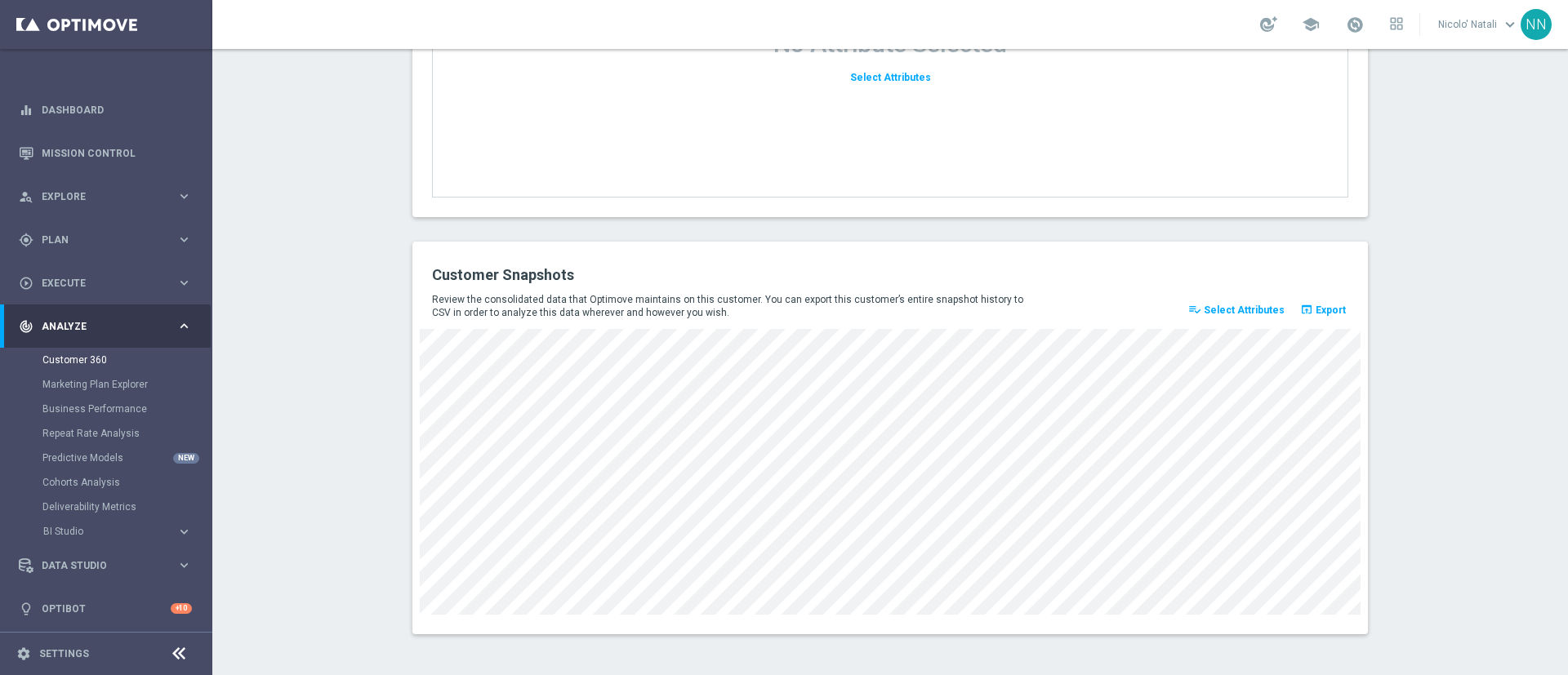
click at [1213, 310] on span "Select Attributes" at bounding box center [1245, 310] width 81 height 11
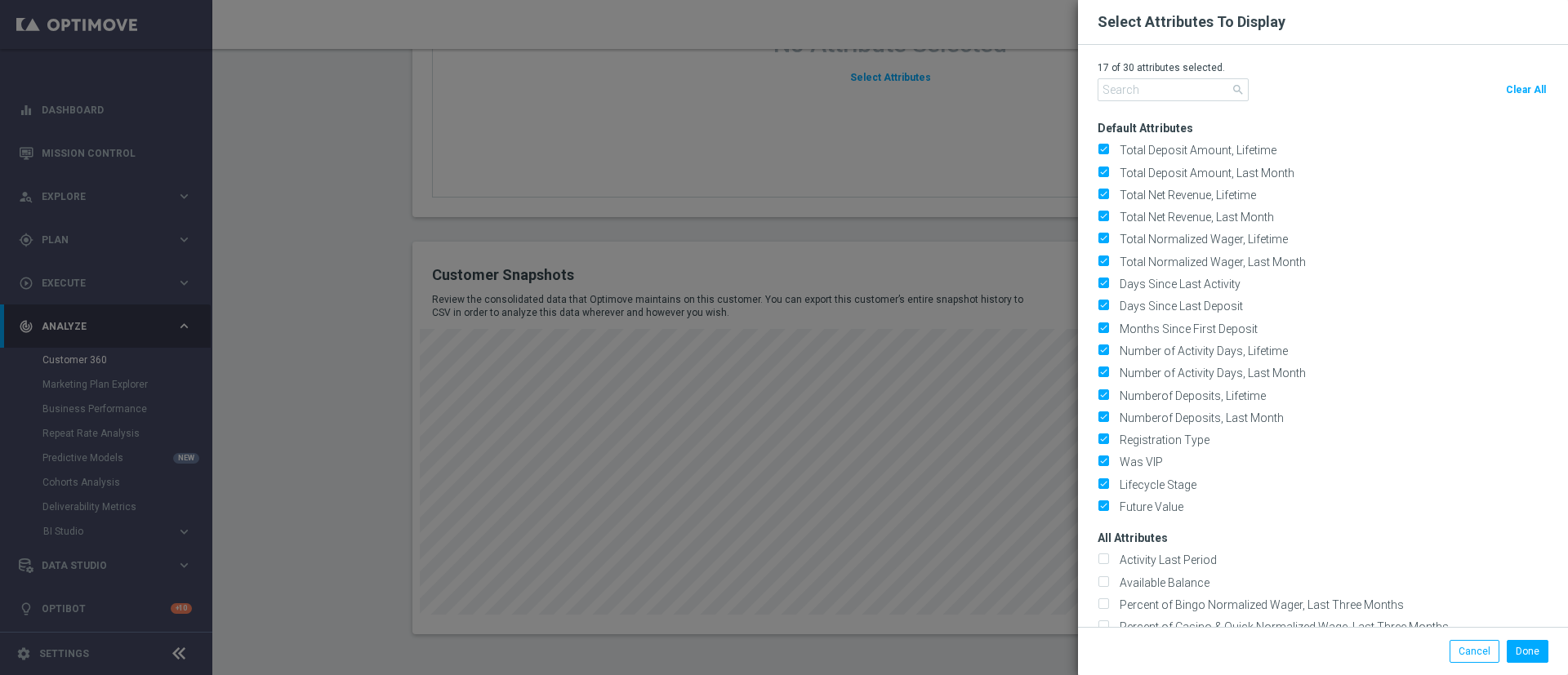
click at [1527, 75] on div "17 of 30 attributes selected. search Clear All" at bounding box center [1323, 84] width 451 height 47
click at [1527, 82] on button "Clear All" at bounding box center [1526, 90] width 45 height 23
checkbox input "false"
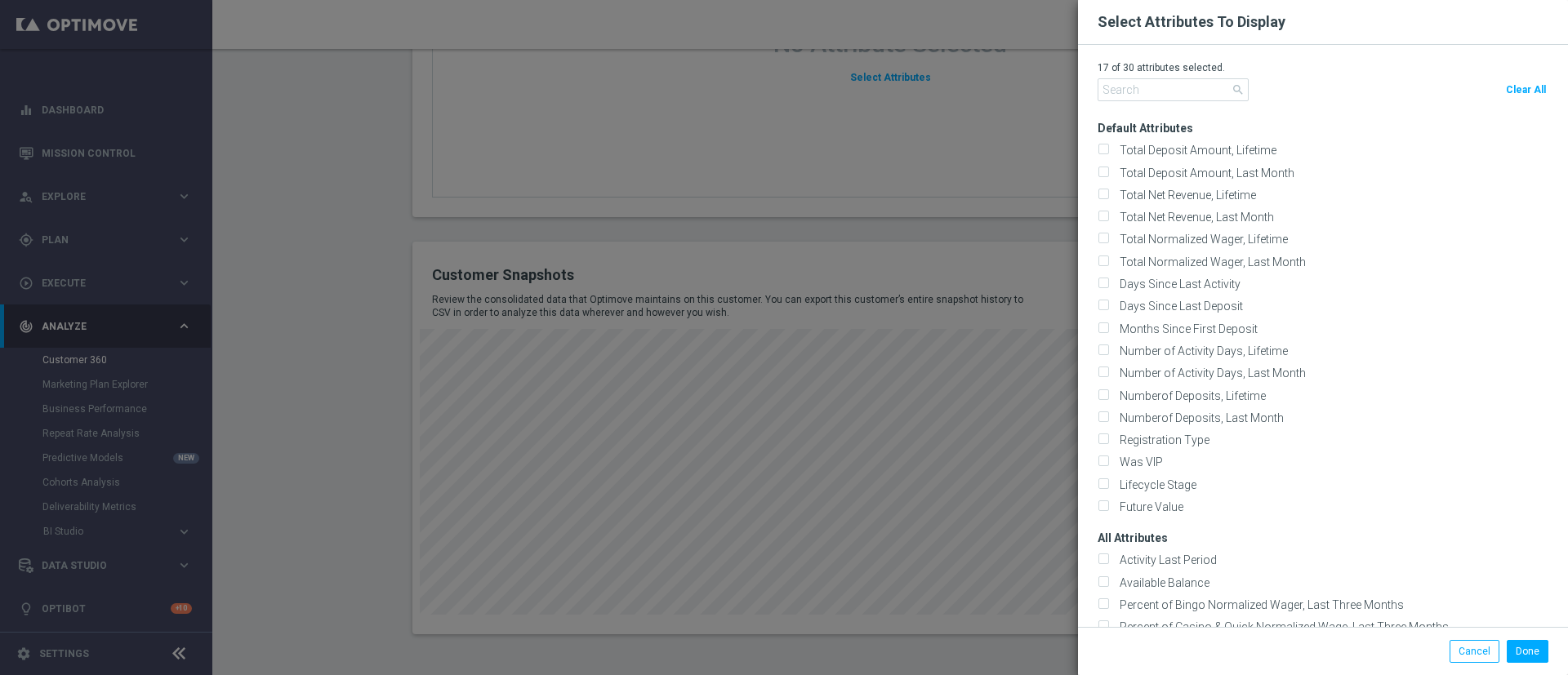
checkbox input "false"
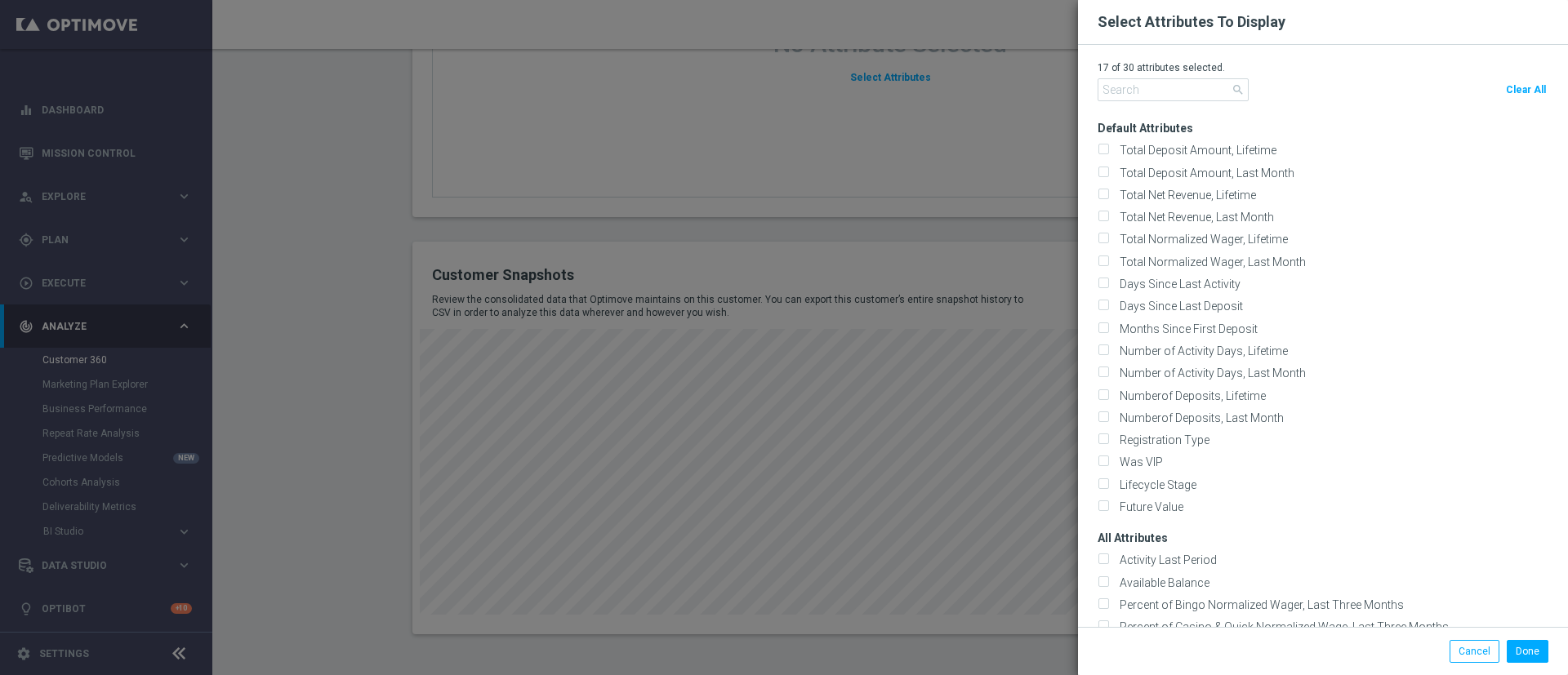
checkbox input "false"
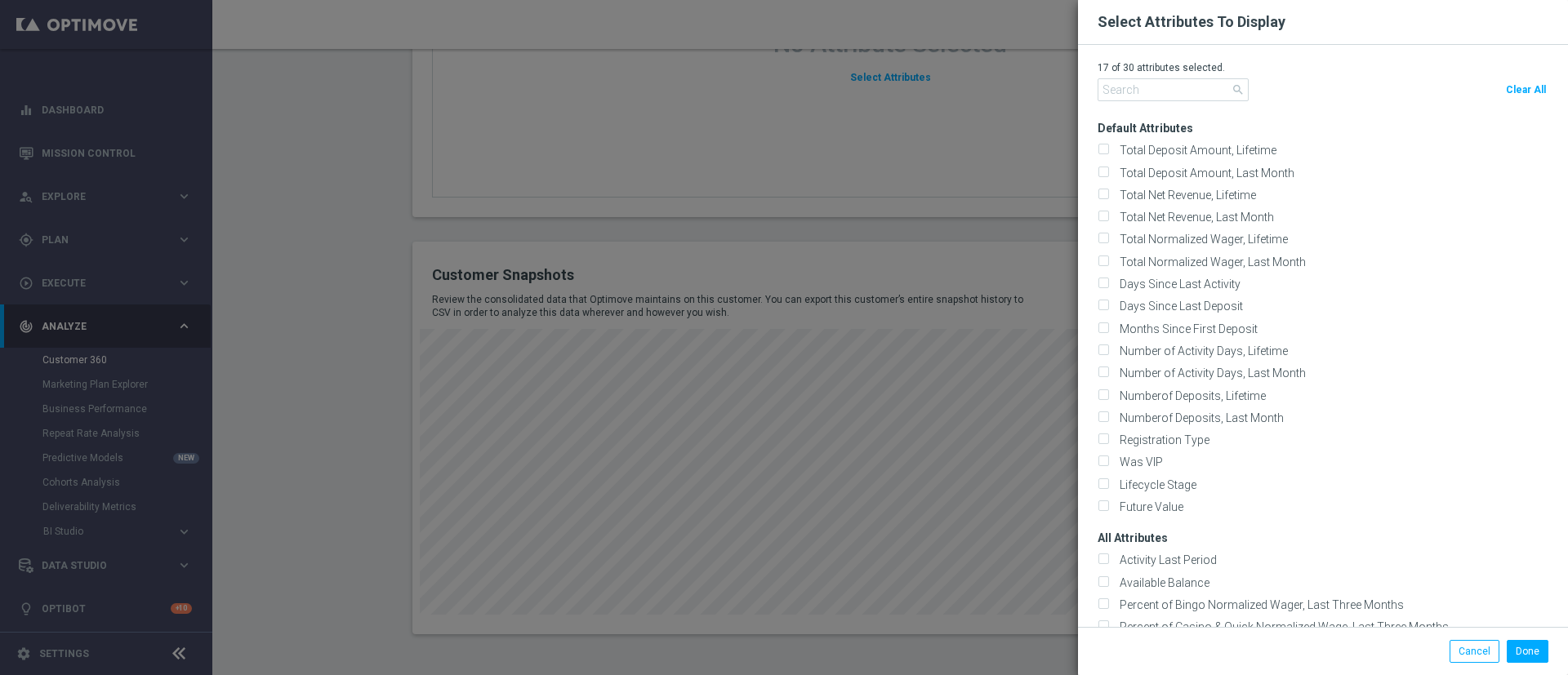
checkbox input "false"
click at [1157, 93] on input "text" at bounding box center [1172, 90] width 151 height 23
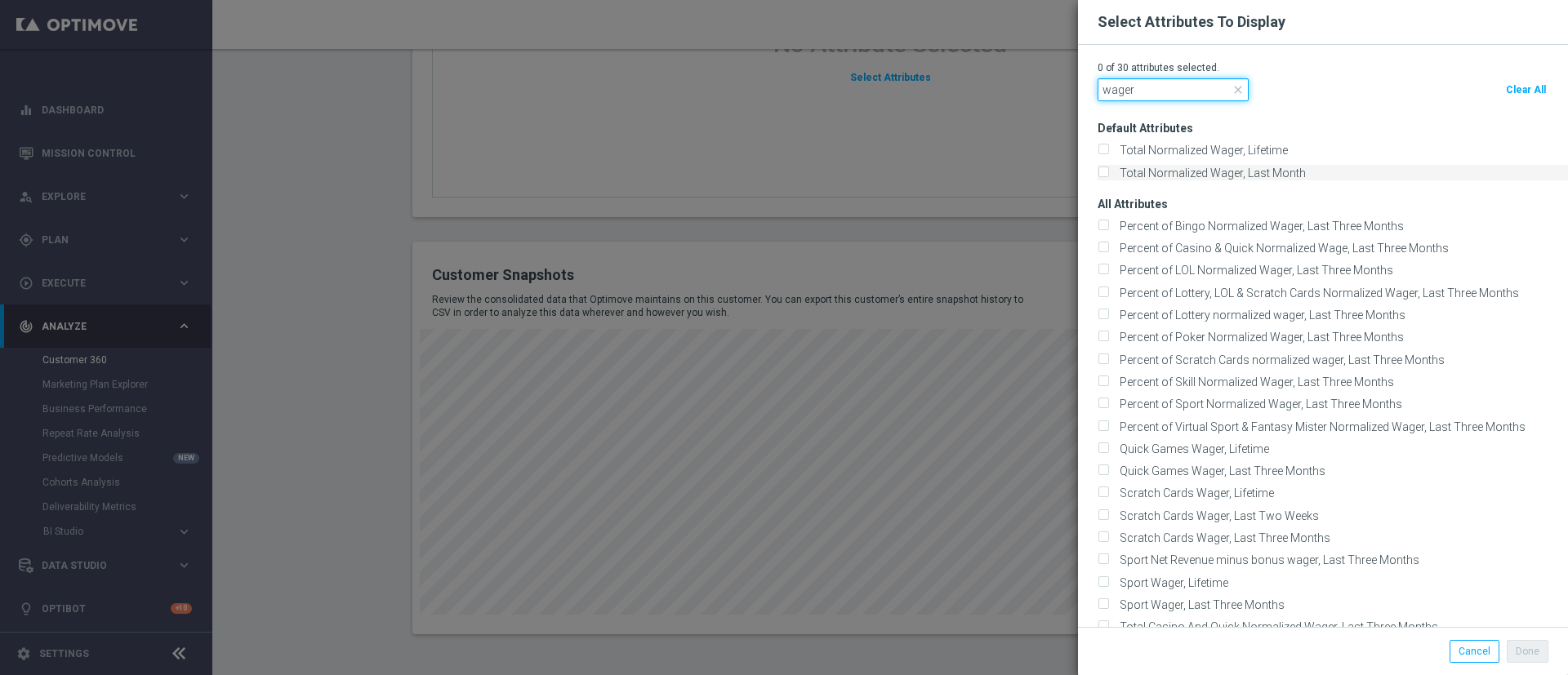
type input "wager"
click at [1161, 167] on label "Total Normalized Wager, Last Month" at bounding box center [1210, 173] width 192 height 15
click at [1108, 169] on input "Total Normalized Wager, Last Month" at bounding box center [1103, 174] width 11 height 11
checkbox input "true"
click at [1522, 647] on button "Done" at bounding box center [1527, 651] width 41 height 23
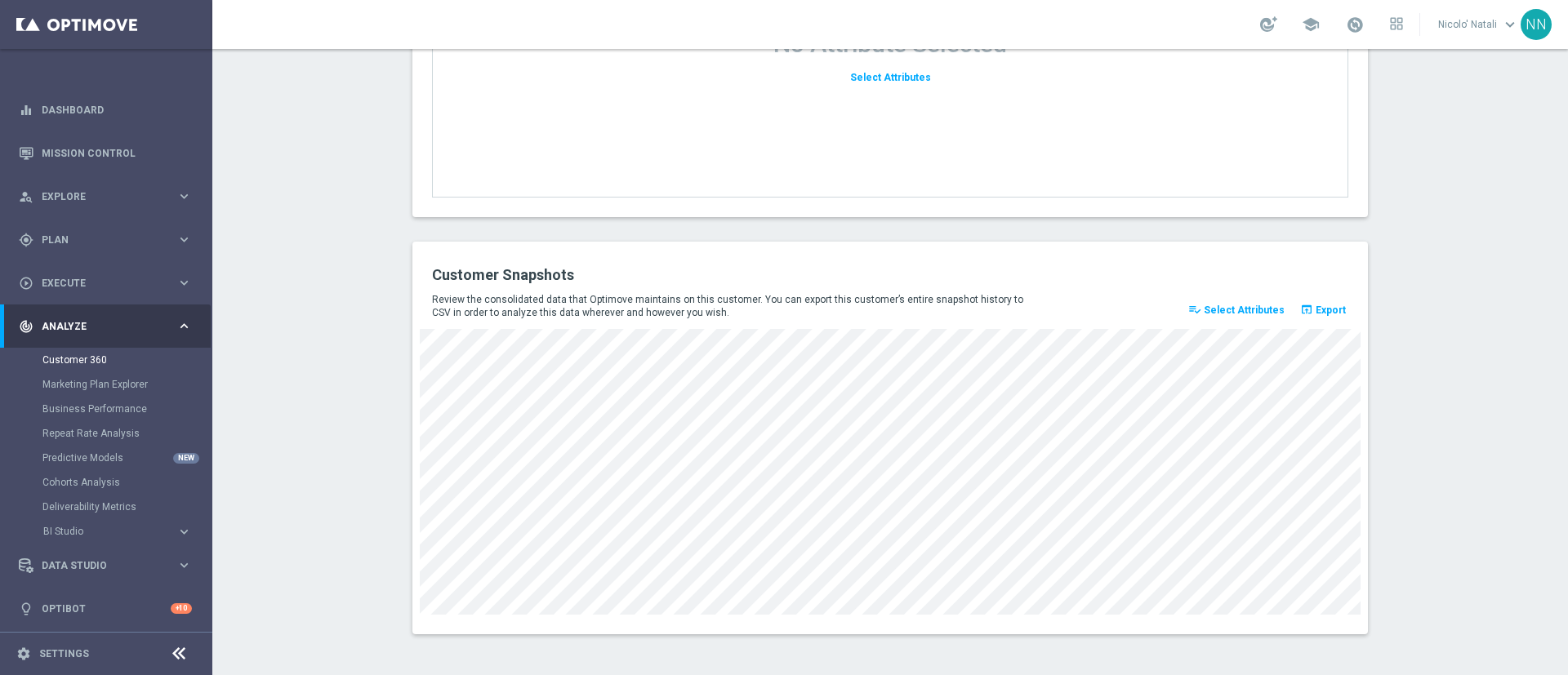
click at [1245, 307] on span "Select Attributes" at bounding box center [1245, 310] width 81 height 11
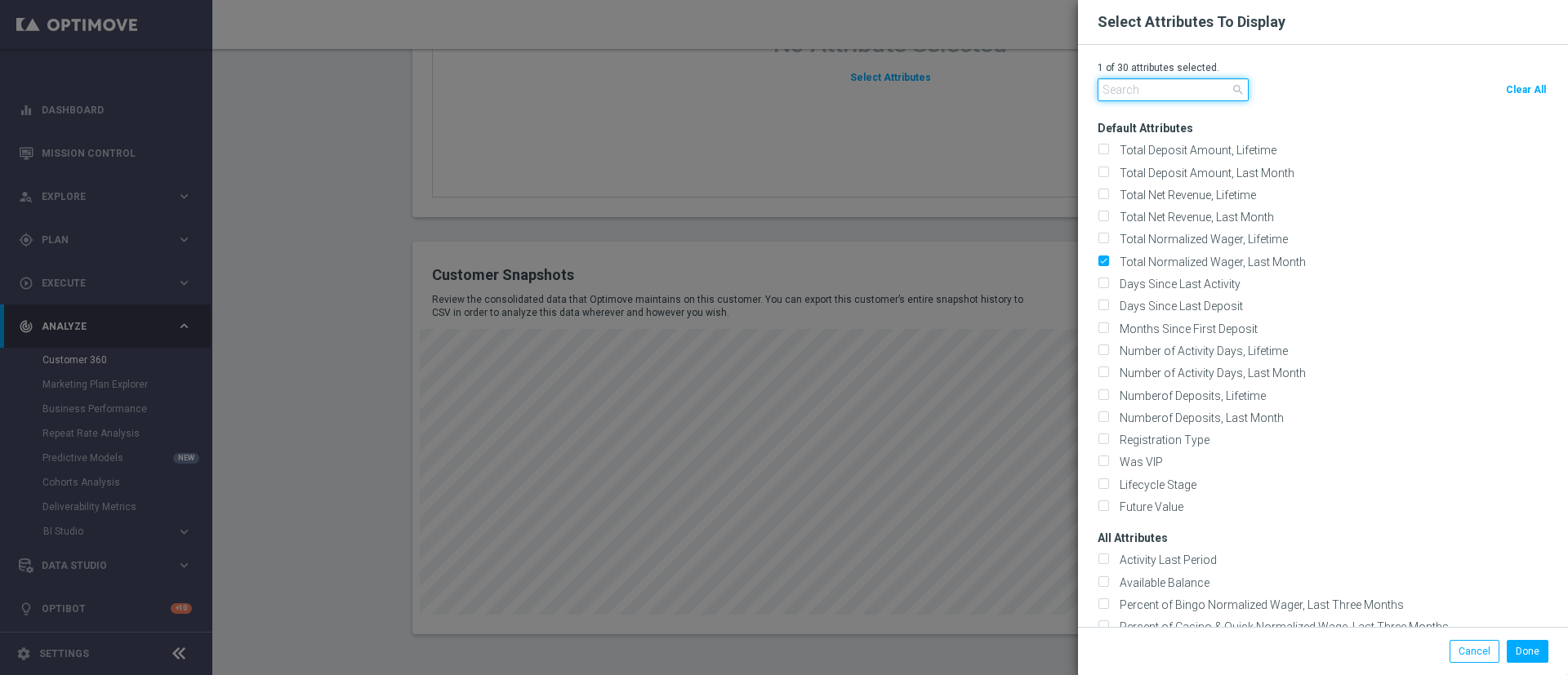
click at [1161, 80] on input "text" at bounding box center [1172, 90] width 151 height 23
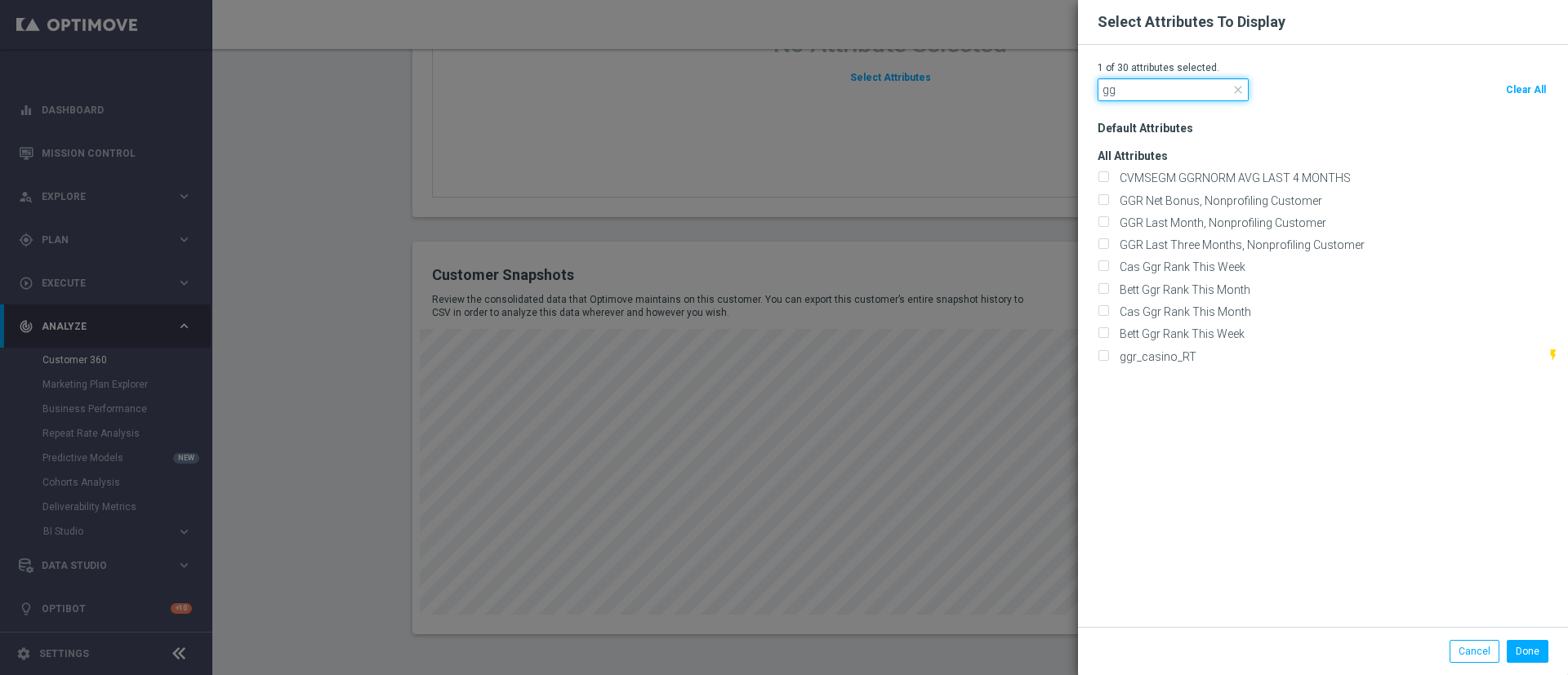
type input "g"
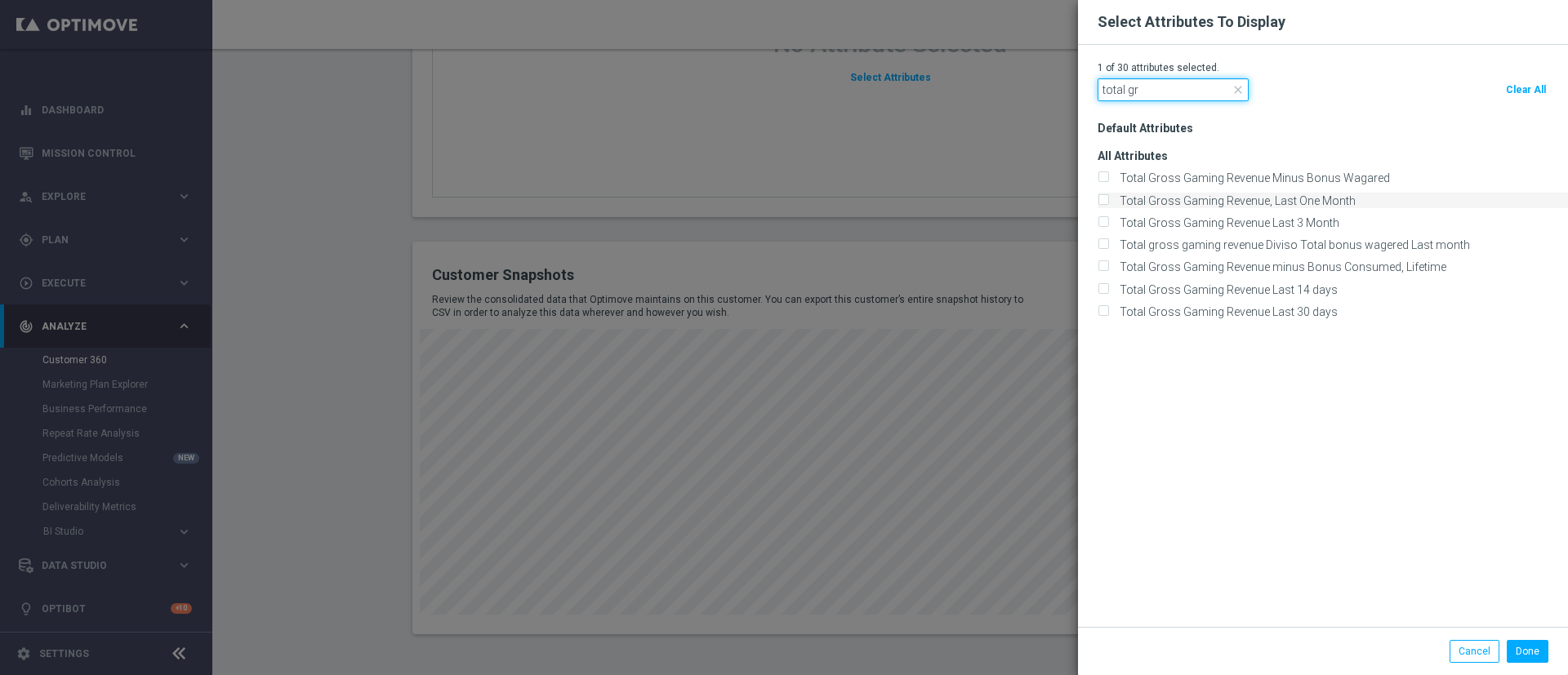
type input "total gr"
click at [1179, 206] on label "Total Gross Gaming Revenue, Last One Month" at bounding box center [1235, 200] width 242 height 15
click at [1108, 206] on input "Total Gross Gaming Revenue, Last One Month" at bounding box center [1103, 201] width 11 height 11
checkbox input "true"
click at [1212, 166] on div "All Attributes" at bounding box center [1332, 228] width 471 height 184
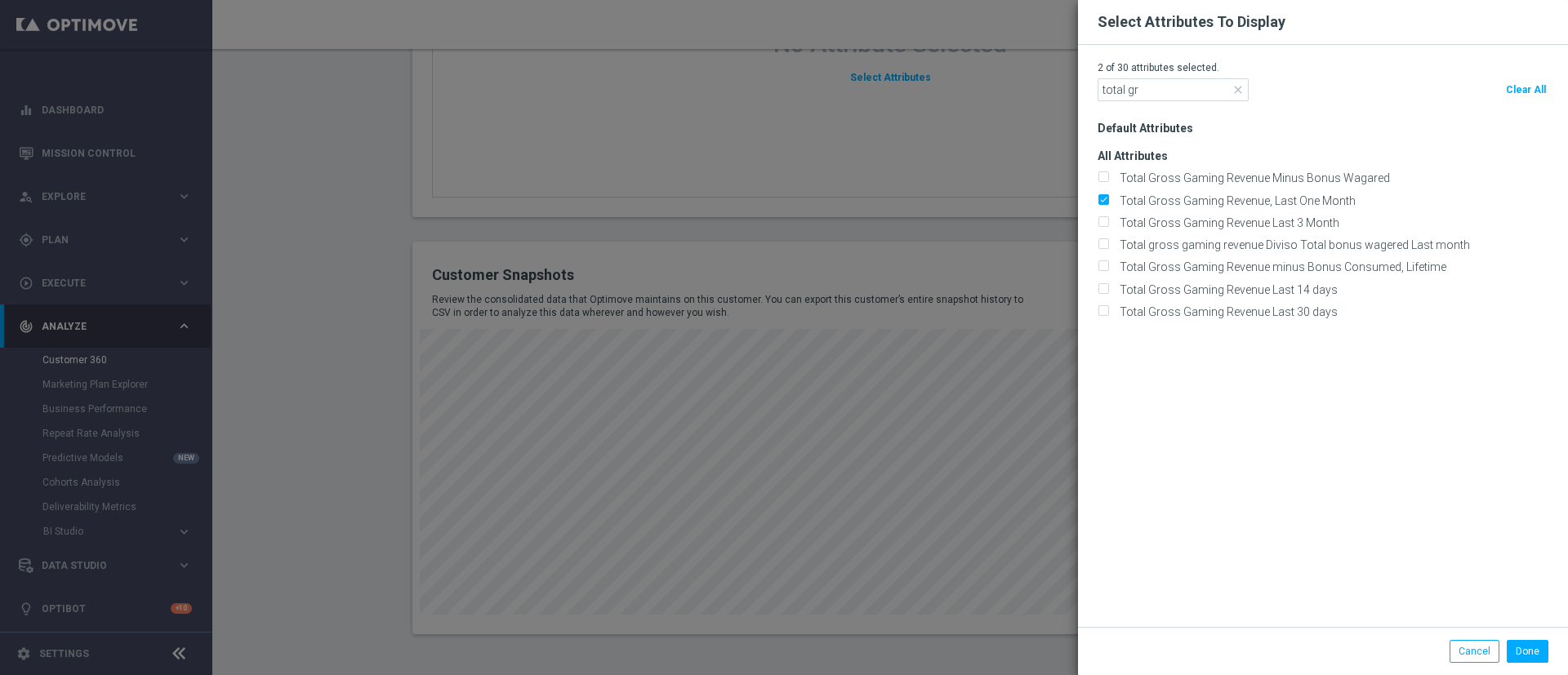
click at [1181, 169] on div "All Attributes" at bounding box center [1332, 228] width 471 height 184
click at [1515, 644] on button "Done" at bounding box center [1527, 651] width 41 height 23
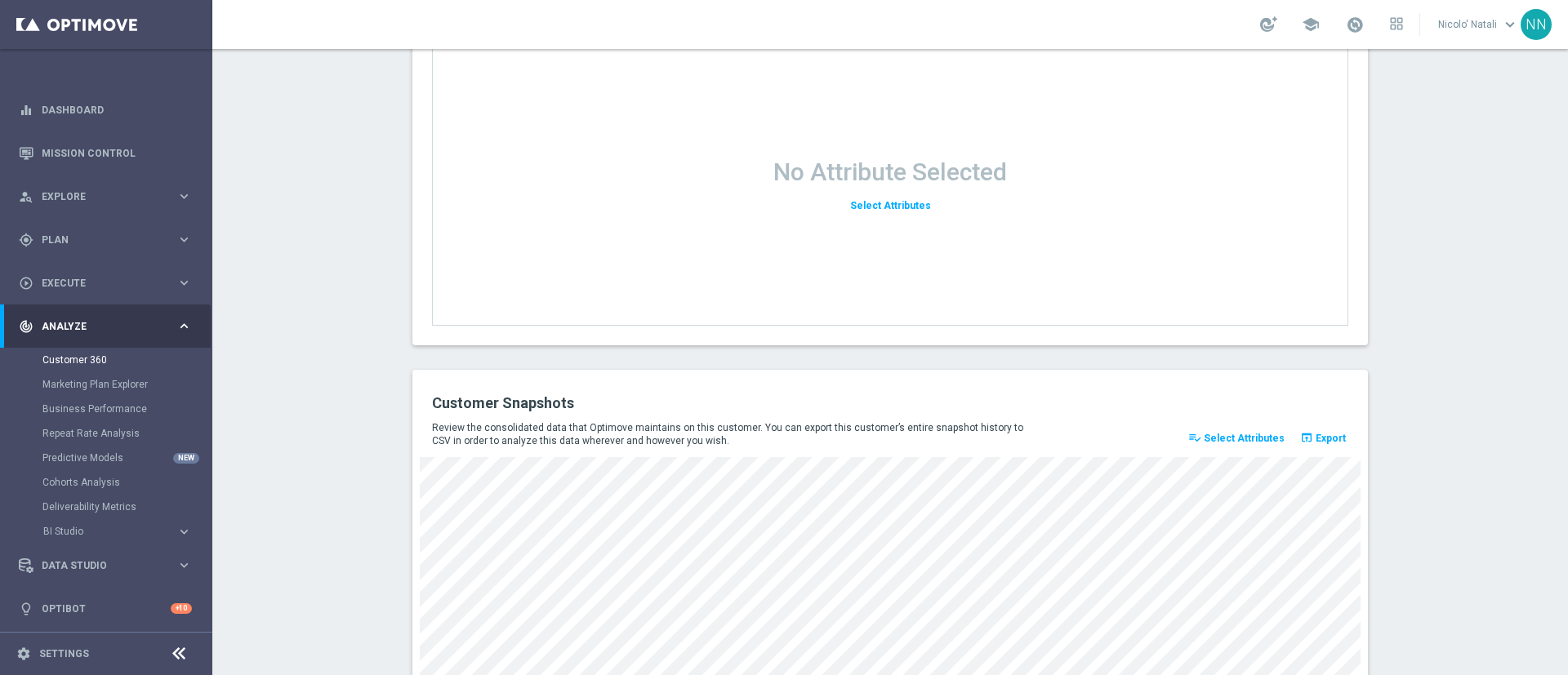
scroll to position [2032, 0]
drag, startPoint x: 1049, startPoint y: 431, endPoint x: 1076, endPoint y: 363, distance: 73.2
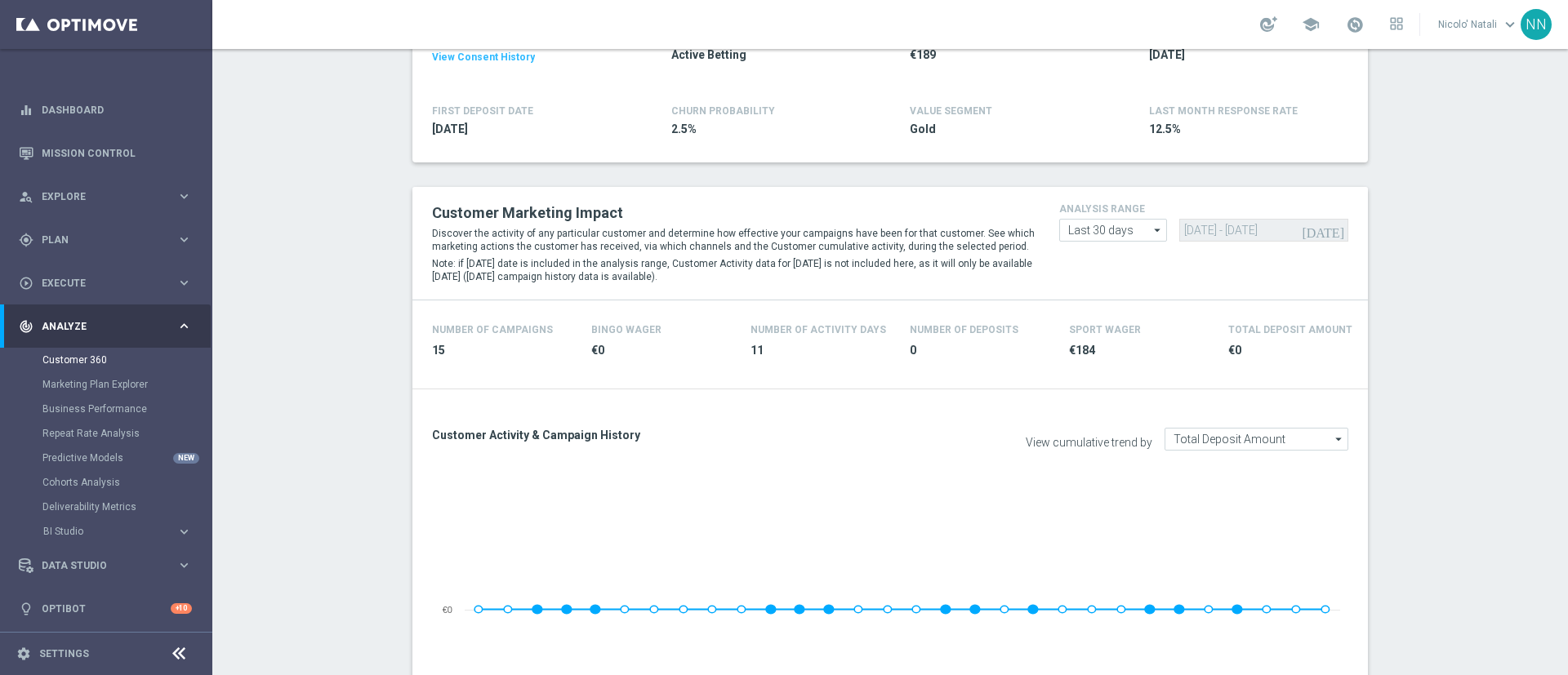
scroll to position [278, 0]
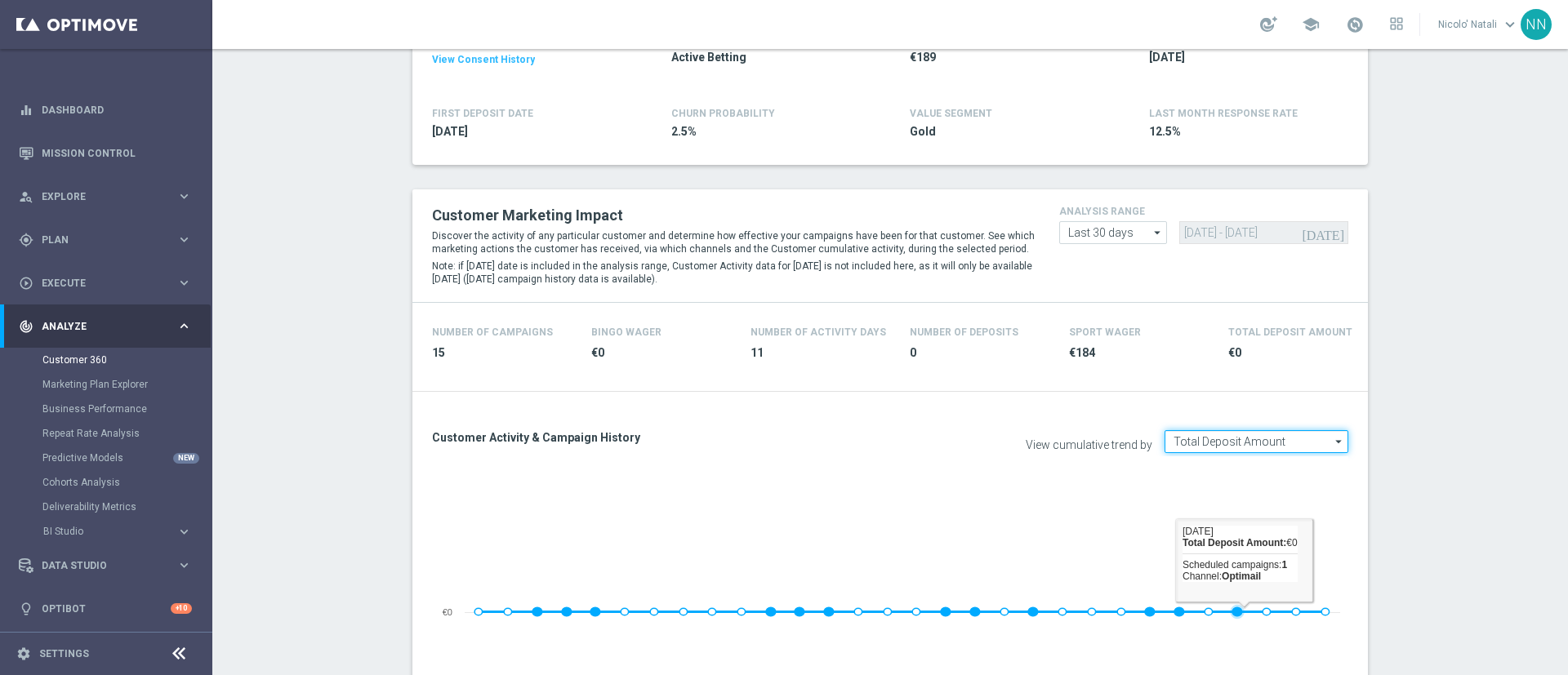
click at [1238, 447] on input "Total Deposit Amount" at bounding box center [1256, 442] width 184 height 23
type input "b"
type input "a"
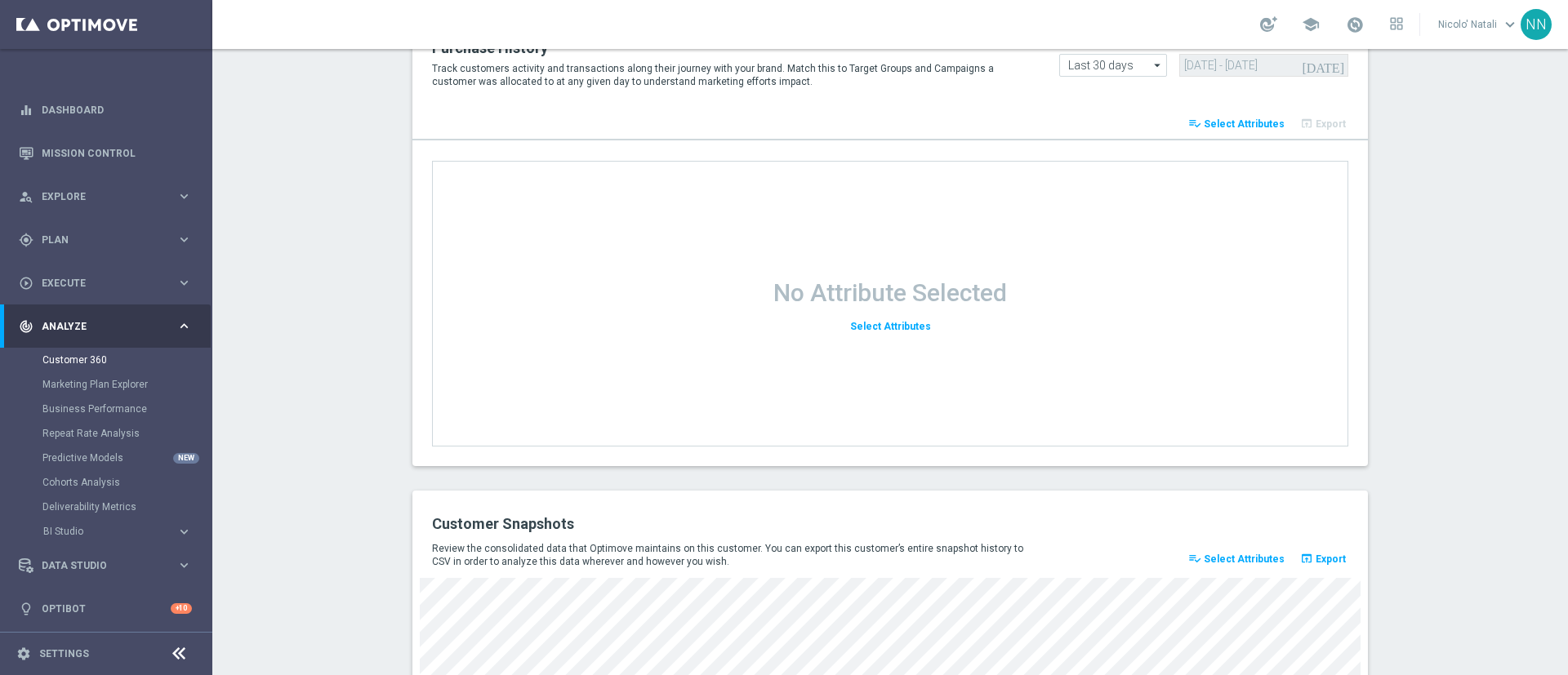
scroll to position [2163, 0]
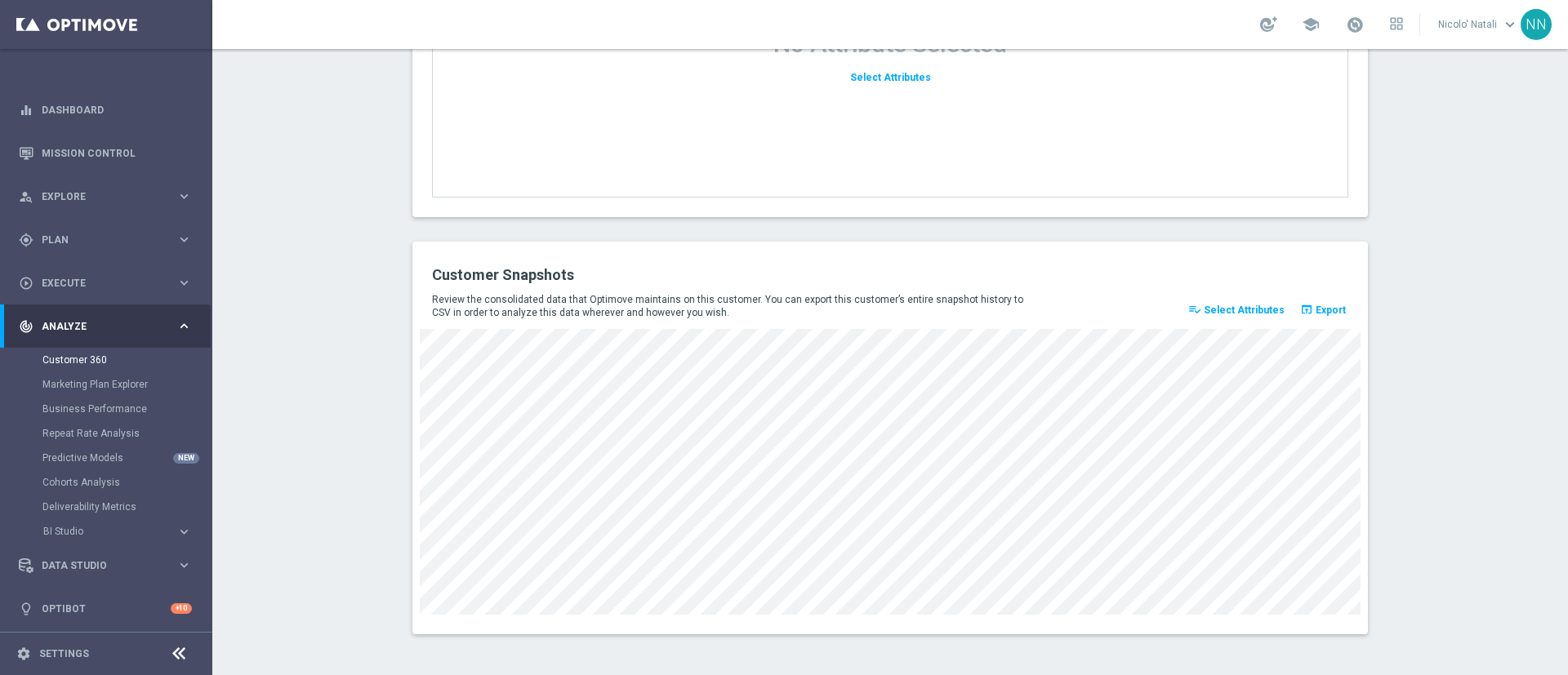
click at [1235, 311] on span "Select Attributes" at bounding box center [1245, 310] width 81 height 11
type input "Total Deposit Amount"
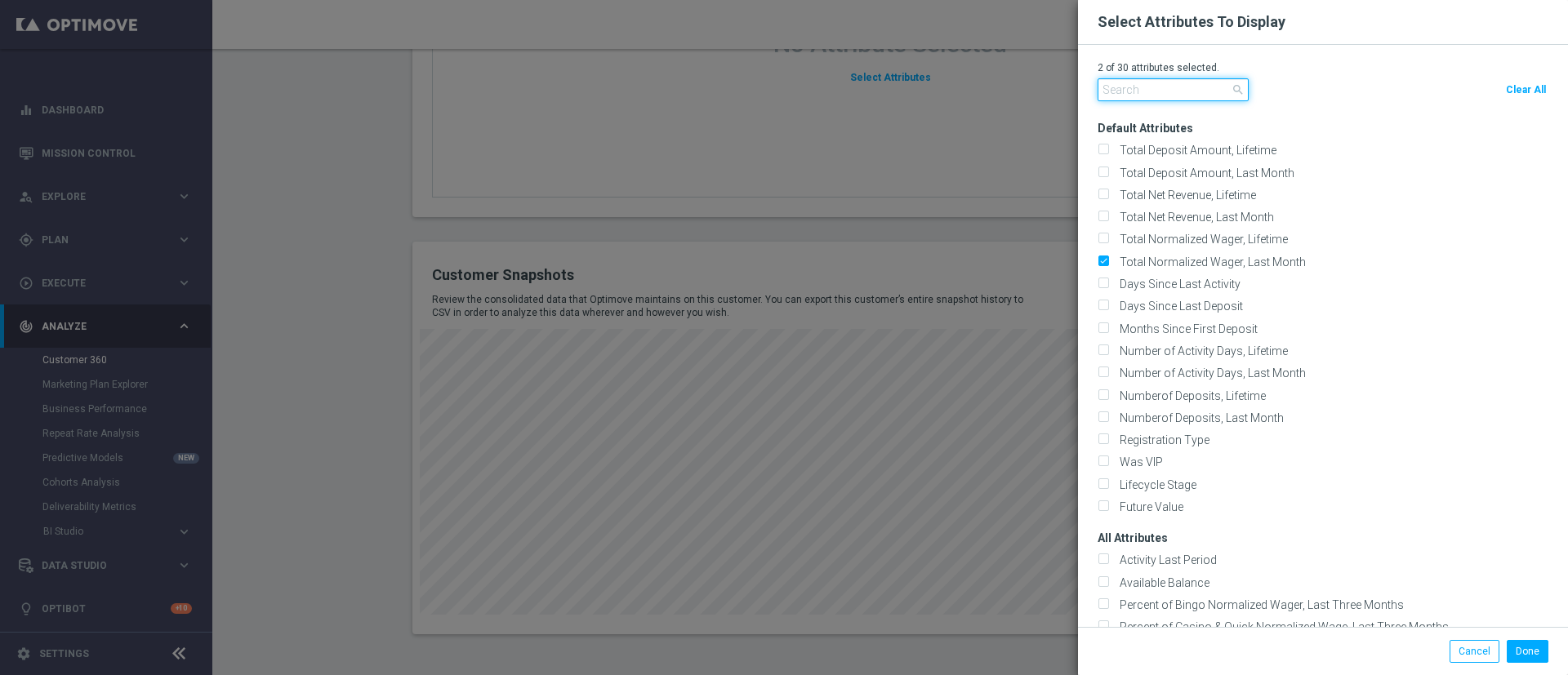
click at [1191, 97] on input "text" at bounding box center [1172, 90] width 151 height 23
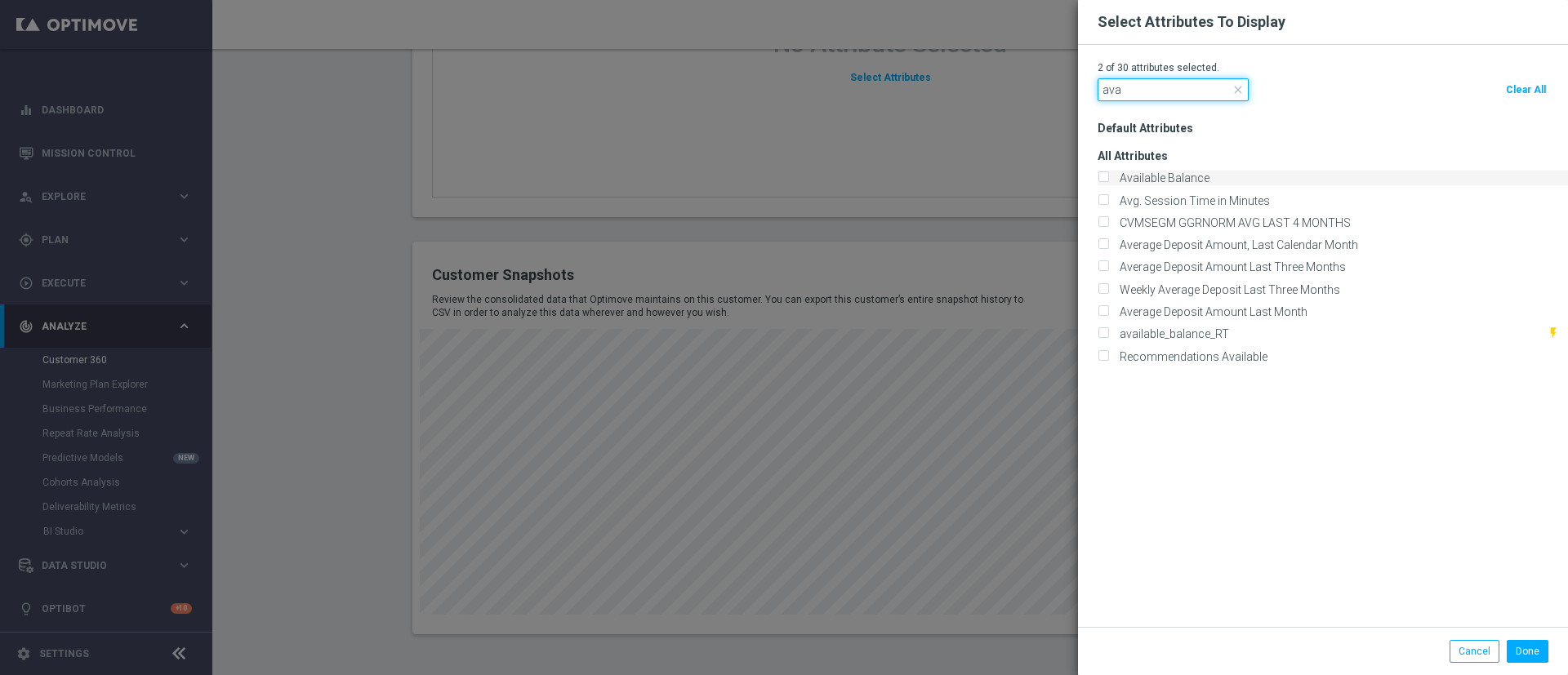
type input "ava"
click at [1160, 172] on label "Available Balance" at bounding box center [1162, 177] width 95 height 15
click at [1108, 174] on input "Available Balance" at bounding box center [1103, 179] width 11 height 11
checkbox input "true"
click at [1532, 642] on button "Done" at bounding box center [1527, 651] width 41 height 23
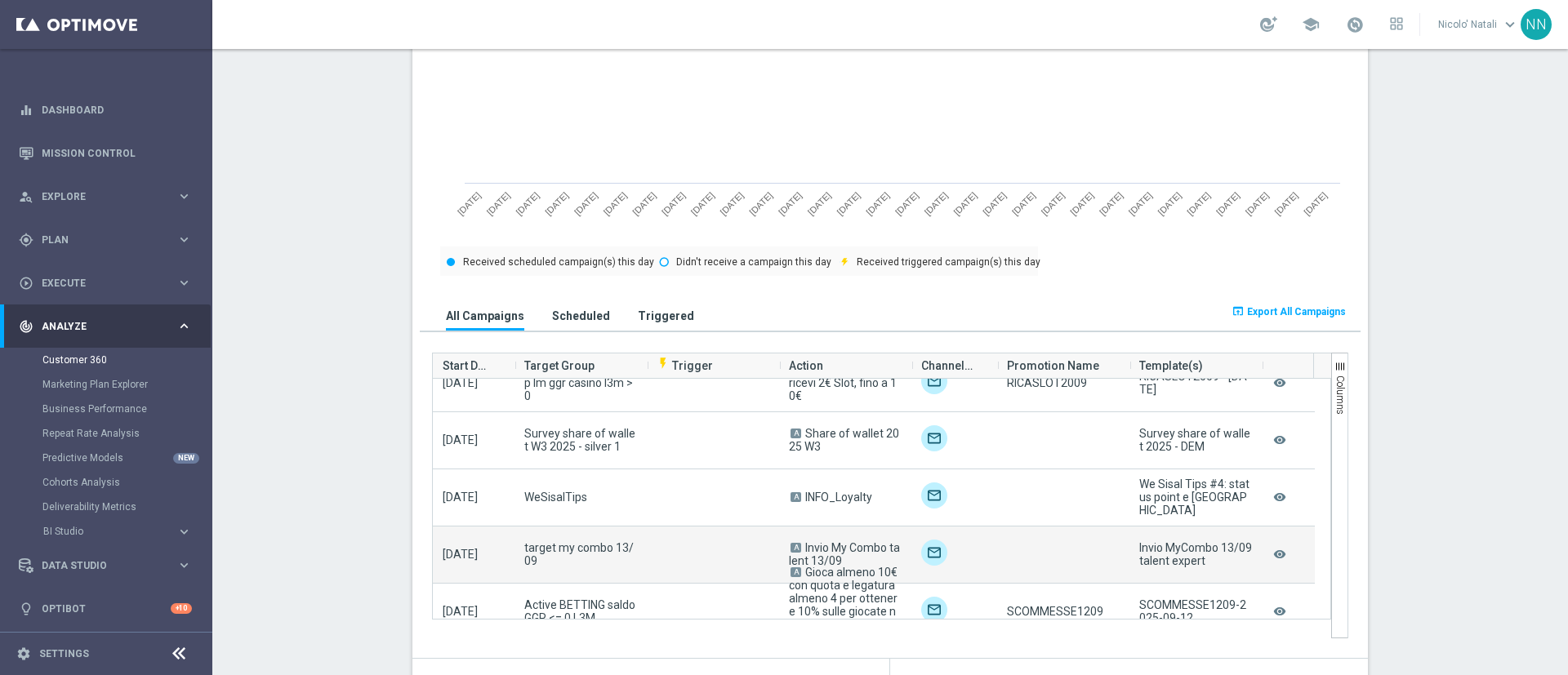
scroll to position [666, 0]
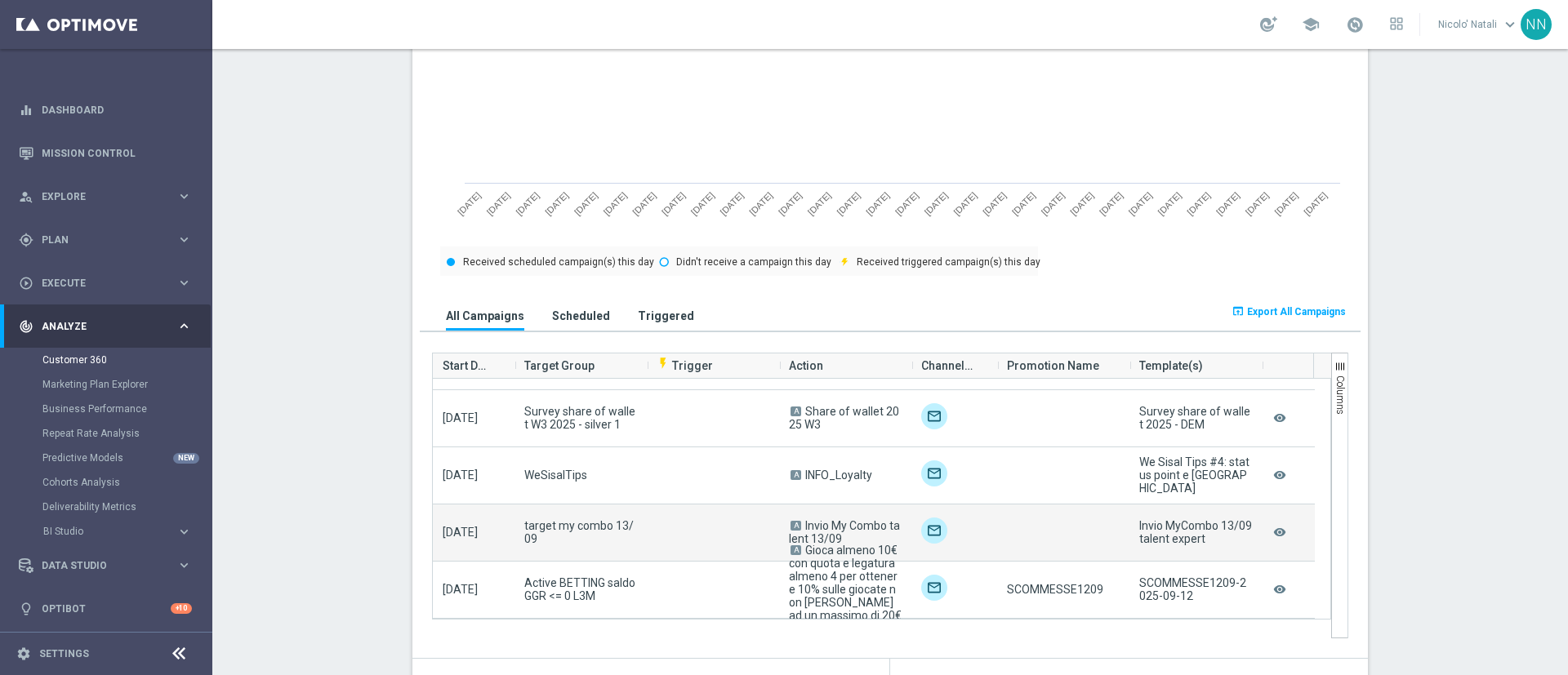
click at [578, 529] on span "target my combo 13/09" at bounding box center [581, 532] width 113 height 26
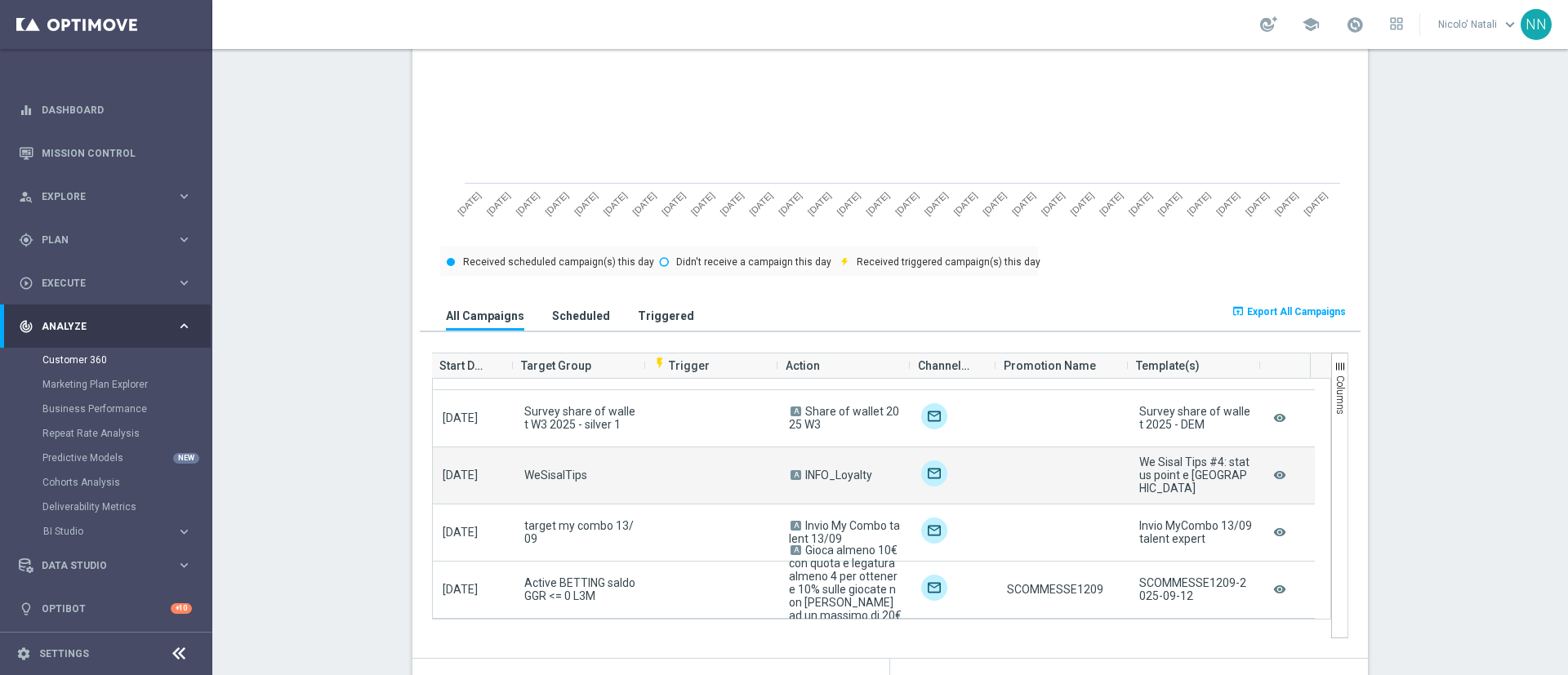
scroll to position [0, 2]
